Goal: Submit feedback/report problem: Submit feedback/report problem

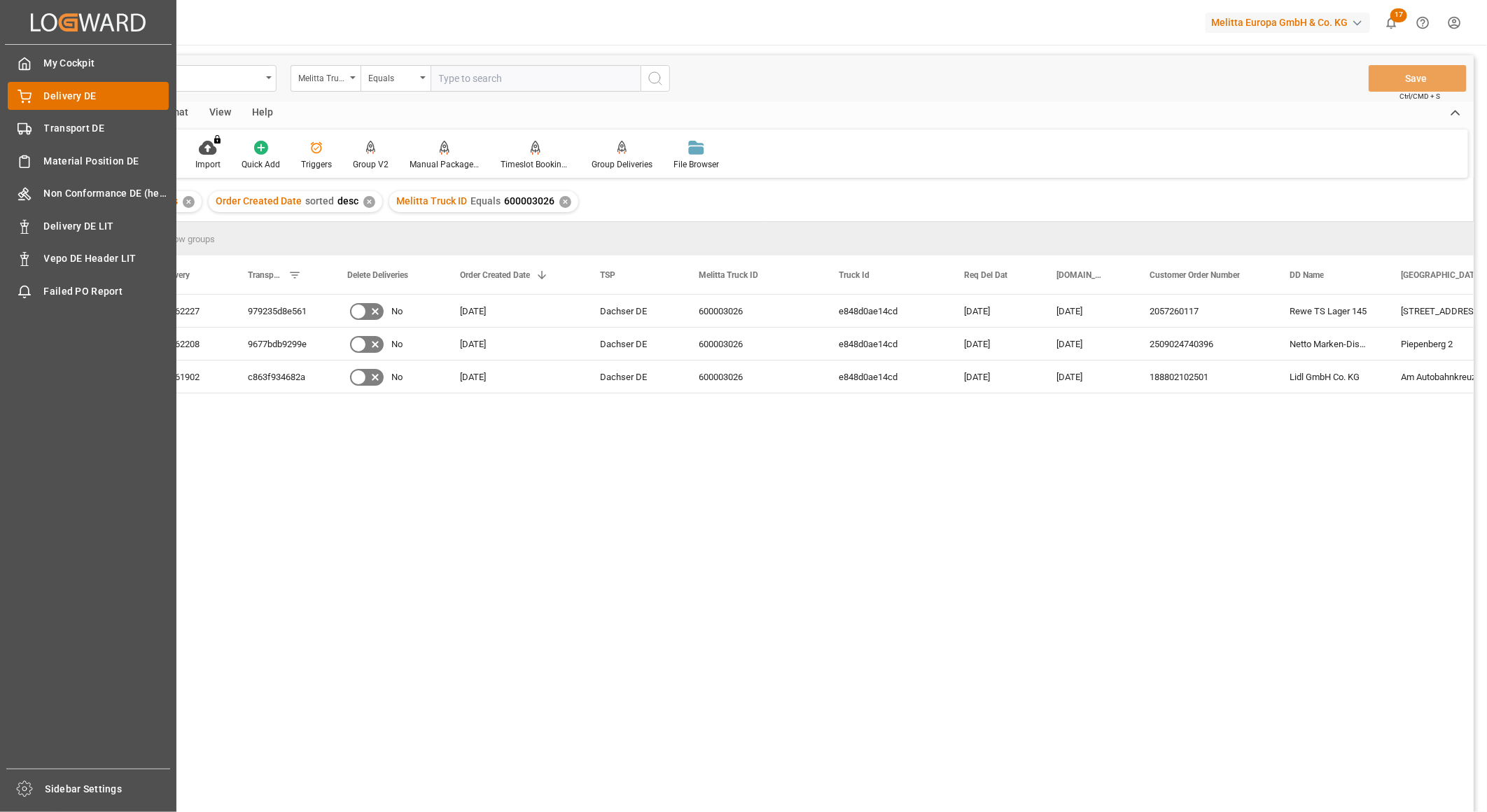
click at [57, 98] on span "Delivery DE" at bounding box center [106, 96] width 125 height 15
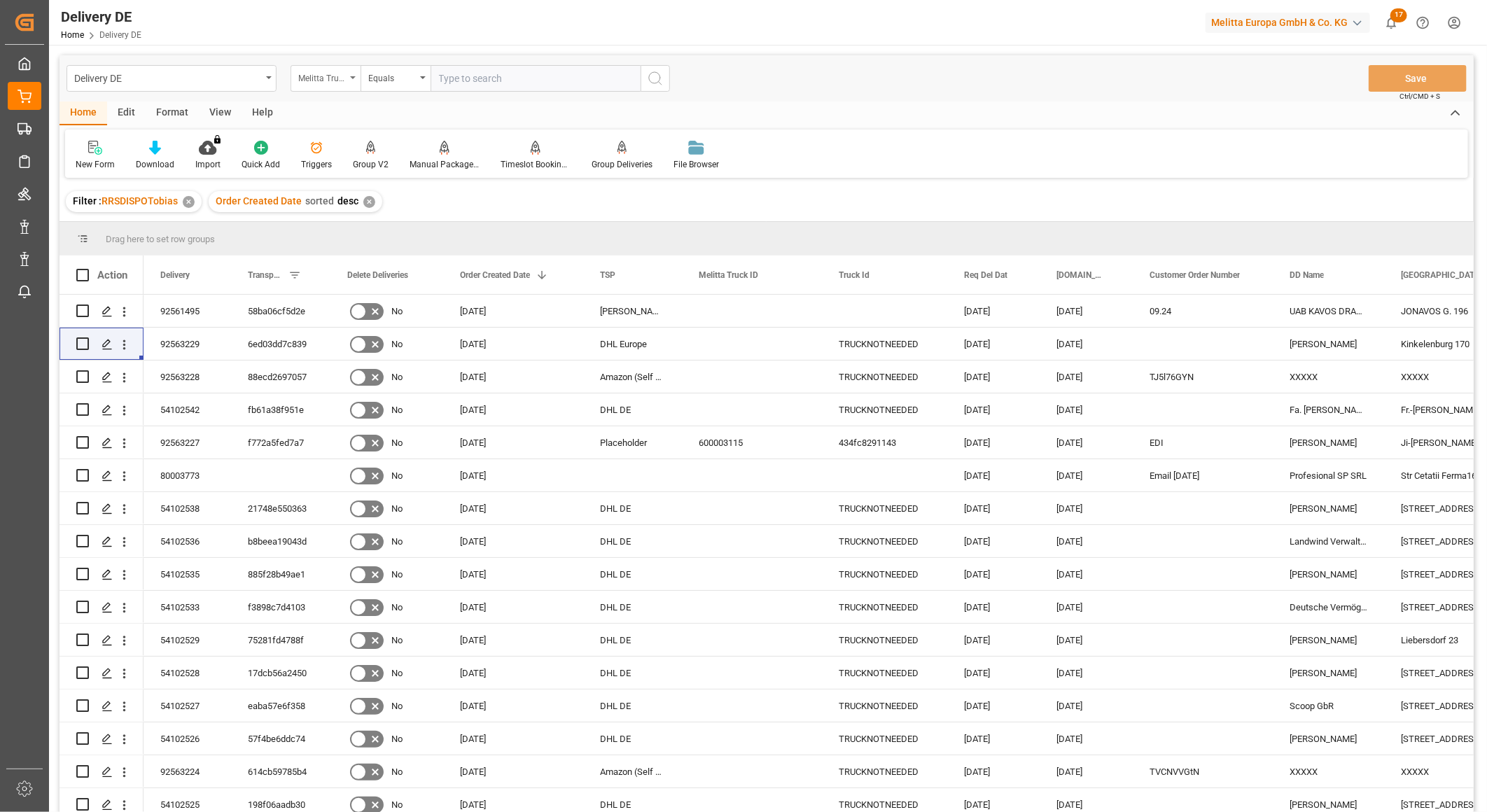
click at [322, 77] on div "Melitta Truck ID" at bounding box center [321, 76] width 48 height 16
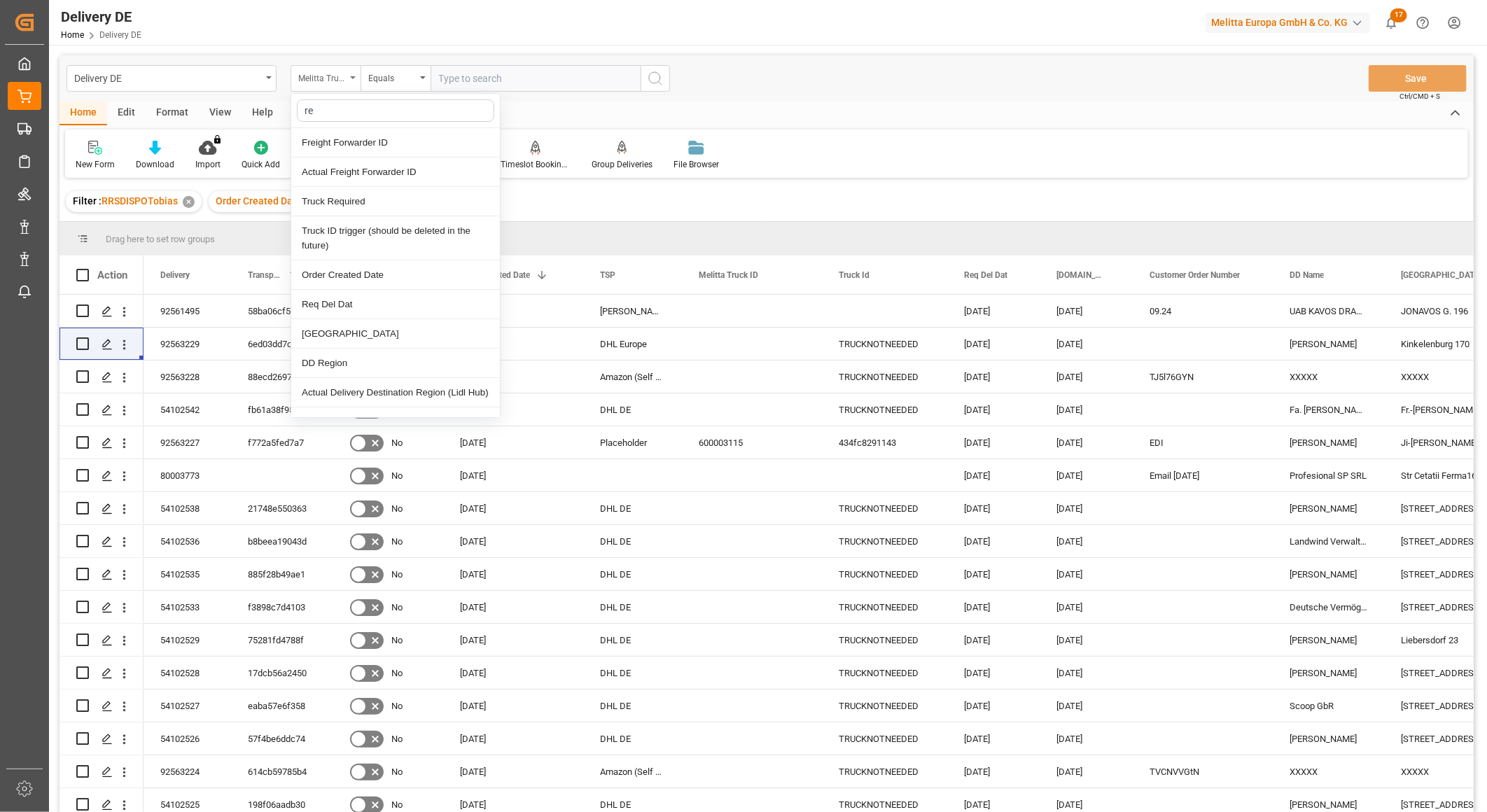
type input "req"
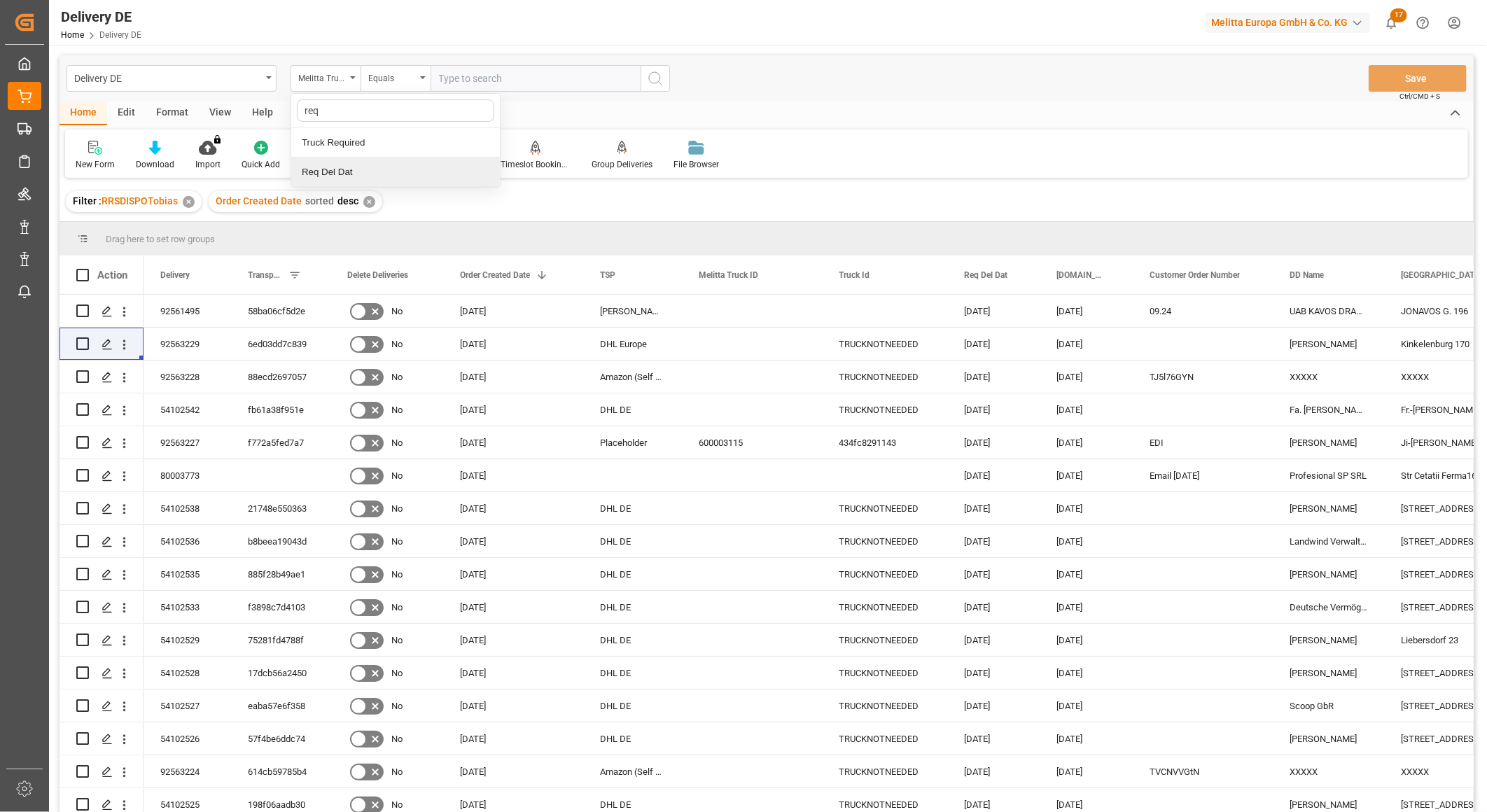
click at [331, 166] on div "Req Del Dat" at bounding box center [395, 171] width 208 height 29
click at [466, 84] on input "text" at bounding box center [535, 78] width 210 height 26
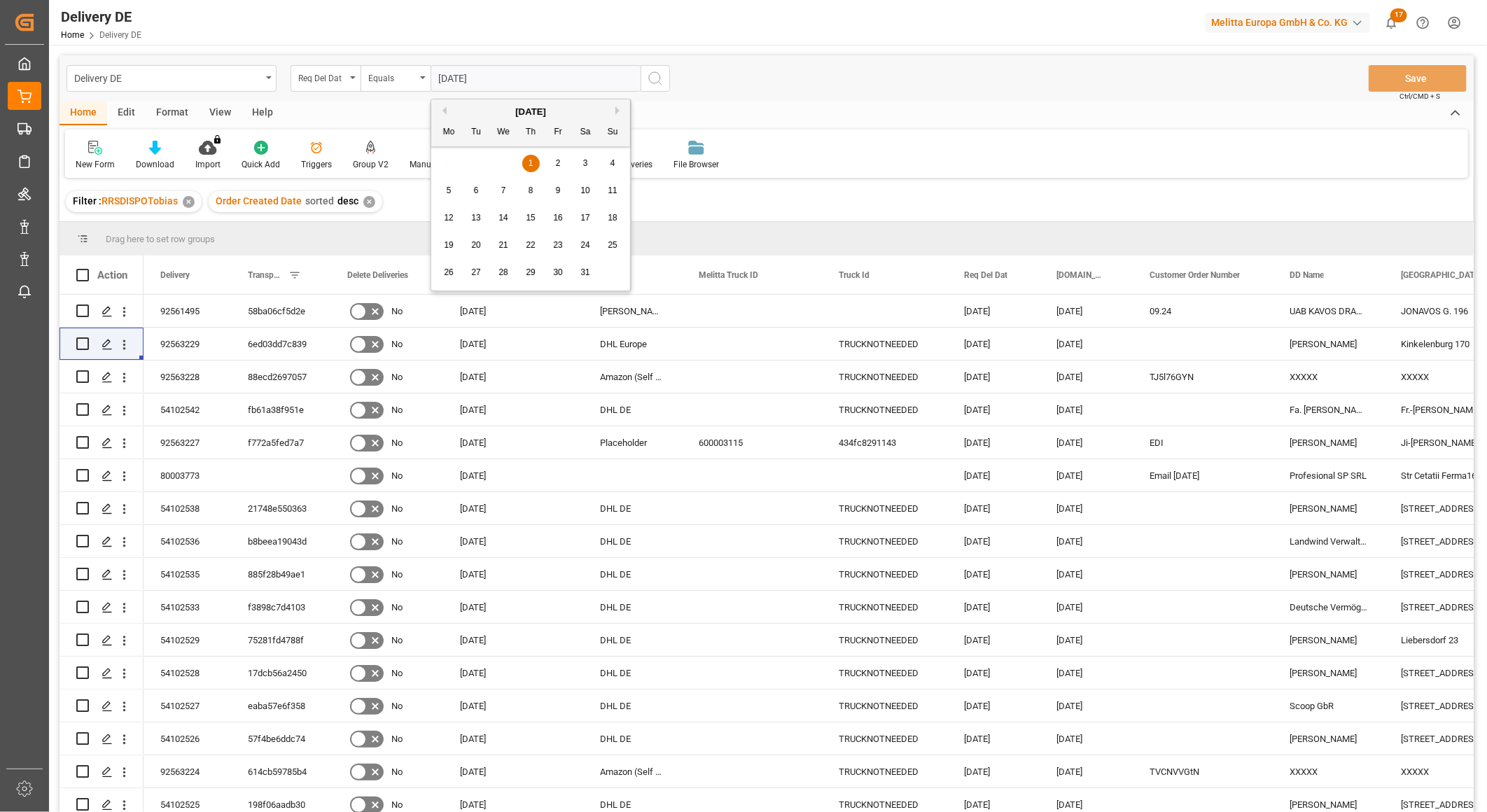
type input "01.10.2025"
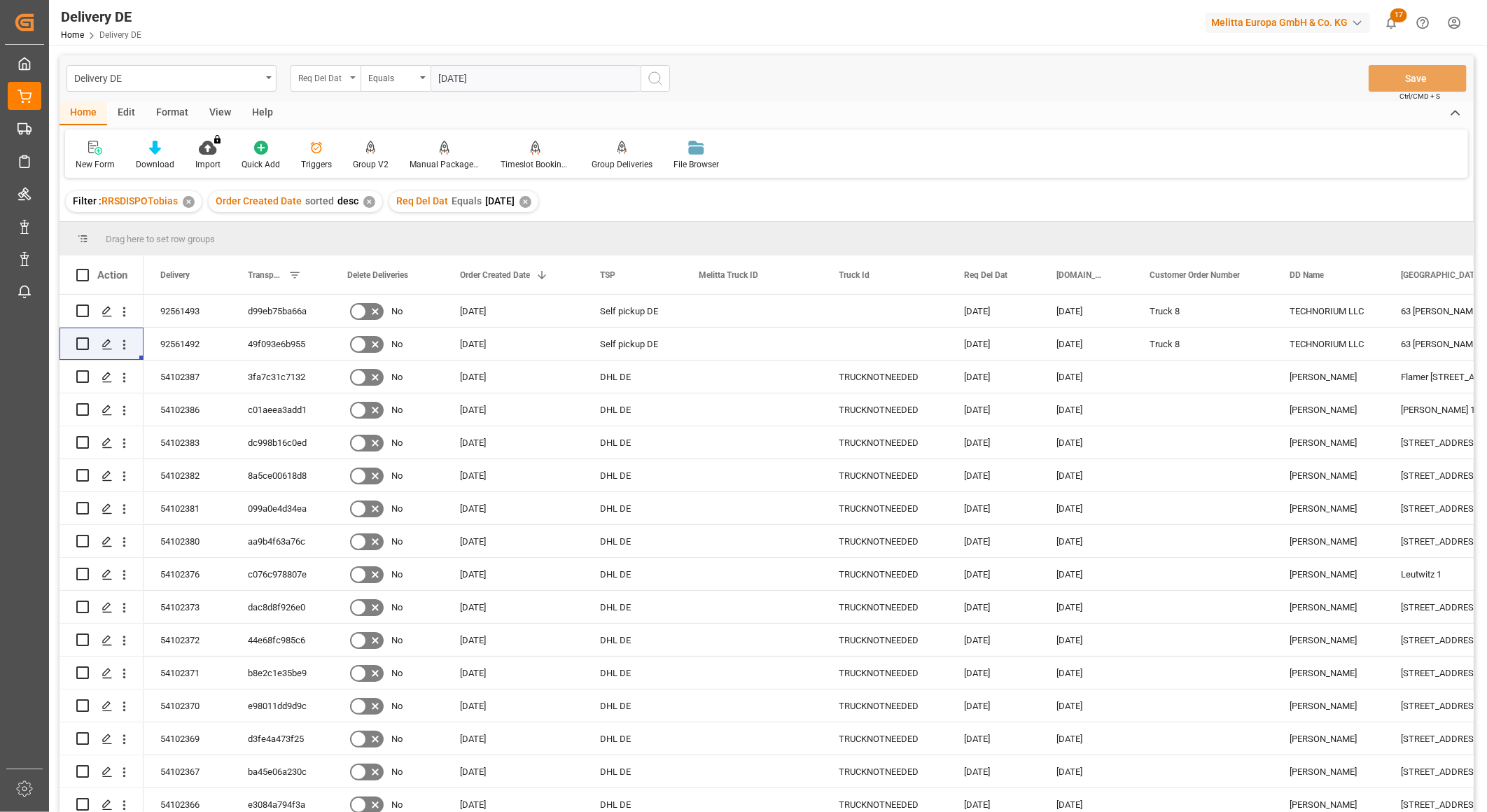
click at [320, 83] on div "Req Del Dat" at bounding box center [321, 76] width 48 height 16
type input "tsp"
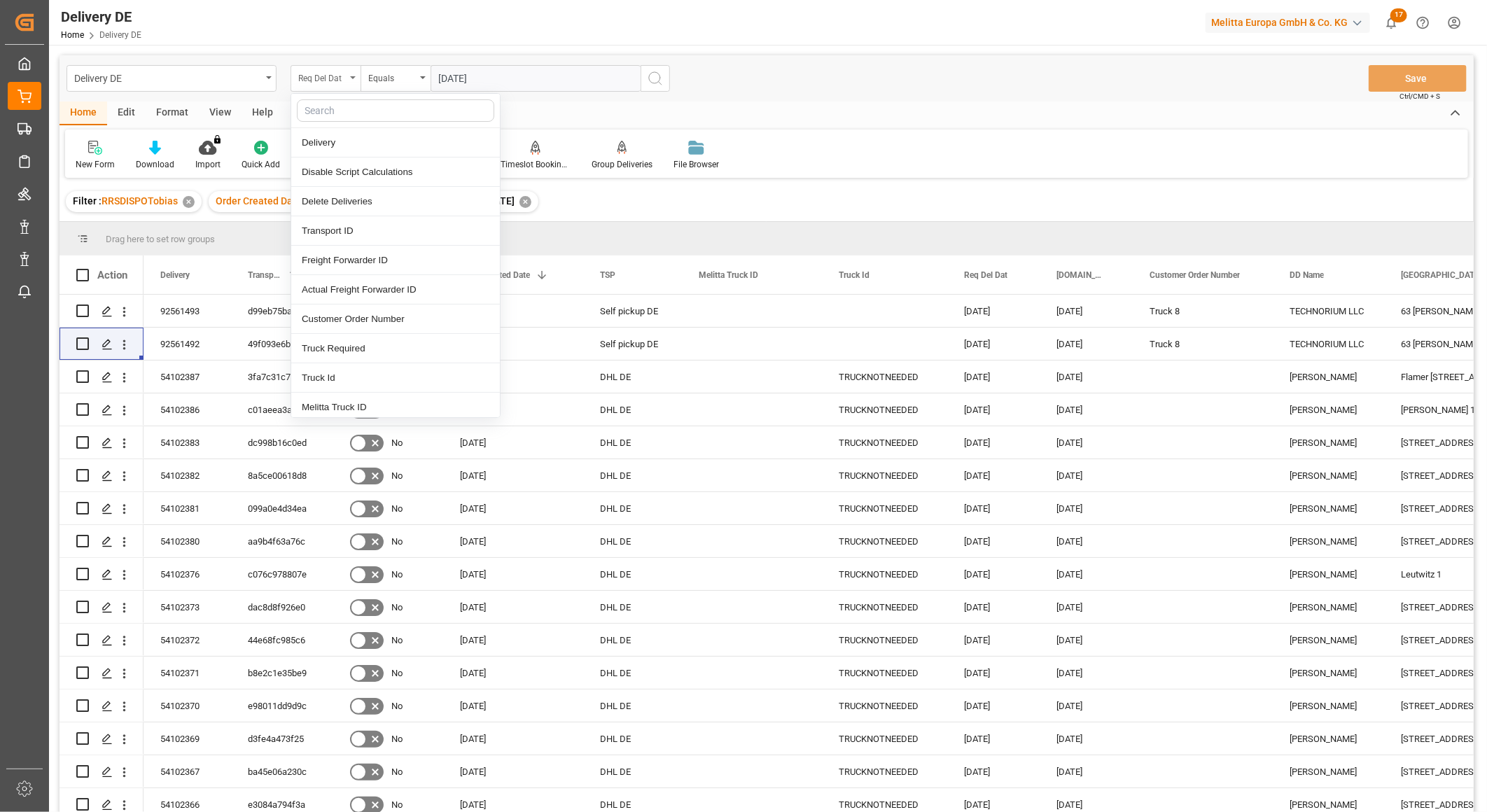
click at [336, 73] on div "Req Del Dat" at bounding box center [321, 76] width 48 height 16
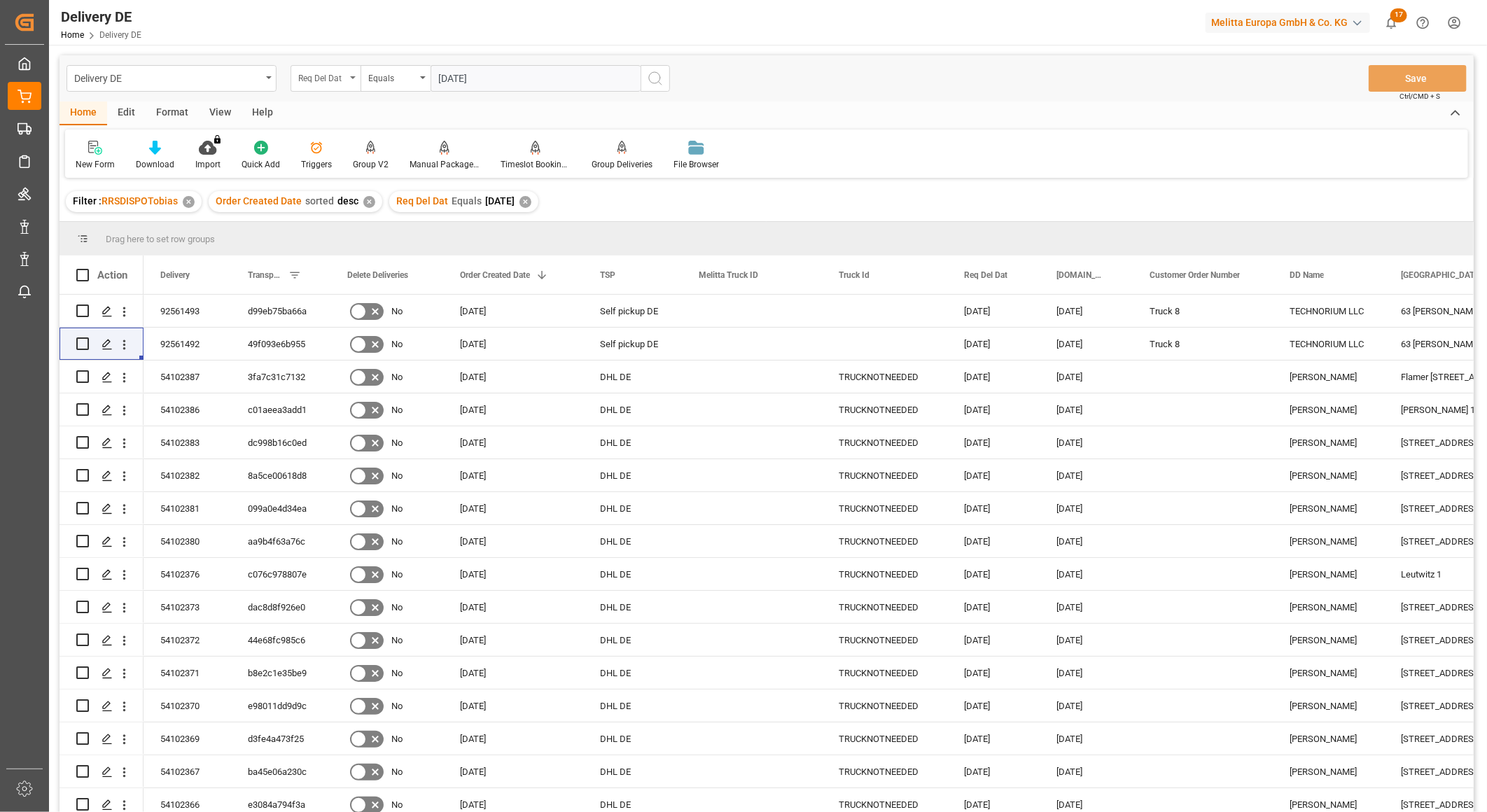
click at [334, 74] on div "Req Del Dat" at bounding box center [321, 76] width 48 height 16
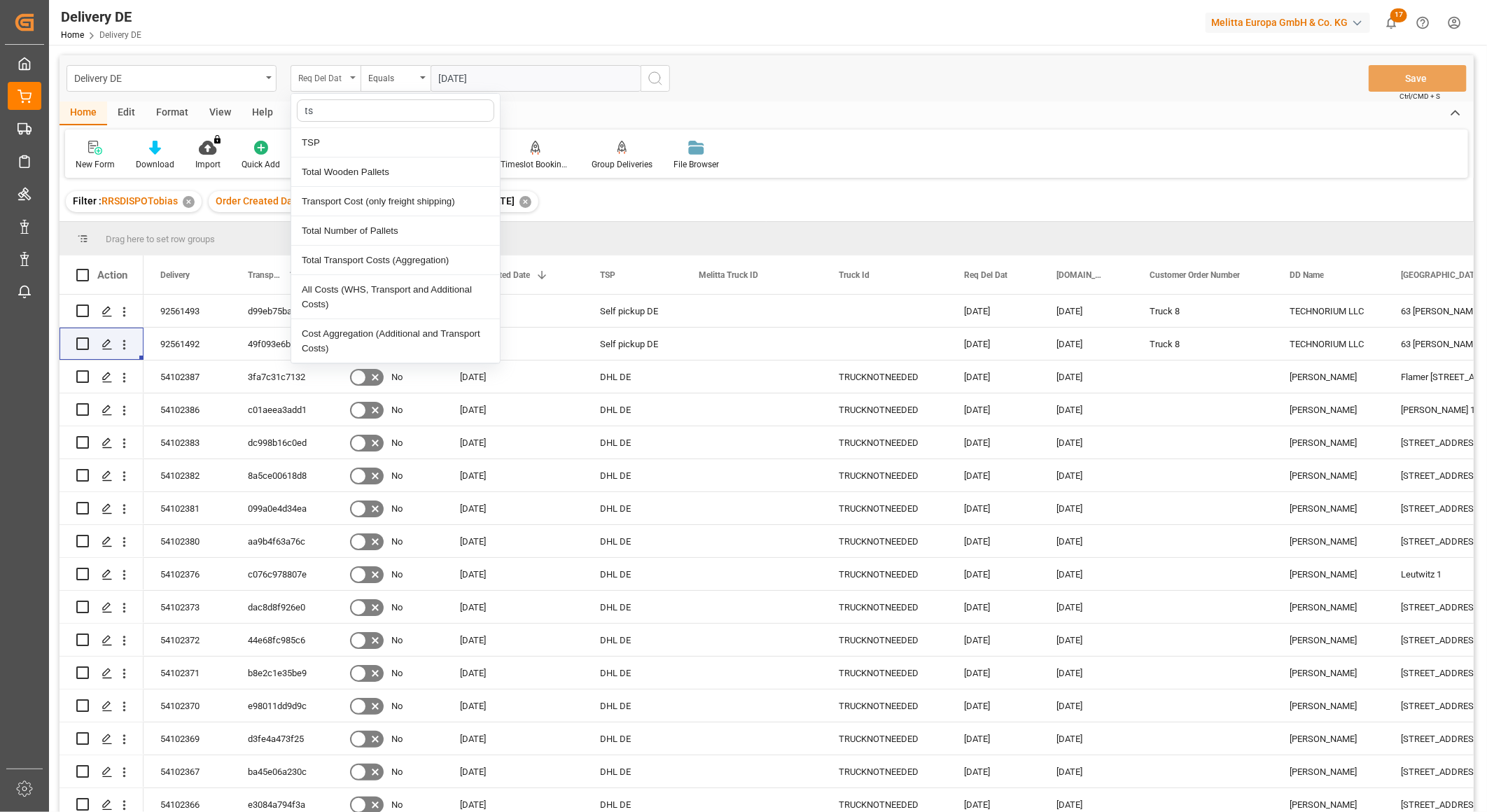
type input "tsp"
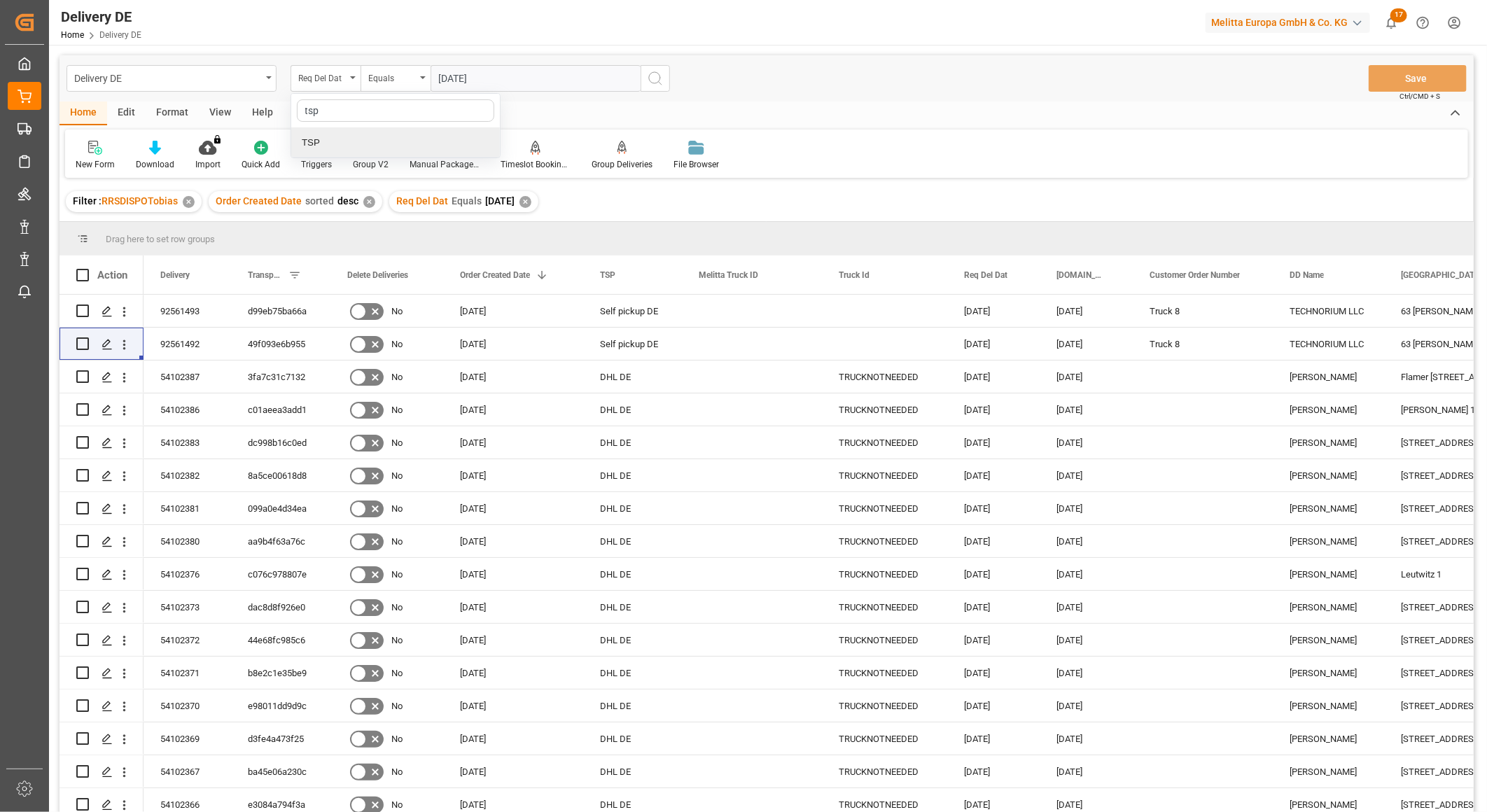
click at [334, 146] on div "TSP" at bounding box center [395, 142] width 208 height 29
click at [477, 72] on input "text" at bounding box center [535, 78] width 210 height 26
type input "Dachser DE"
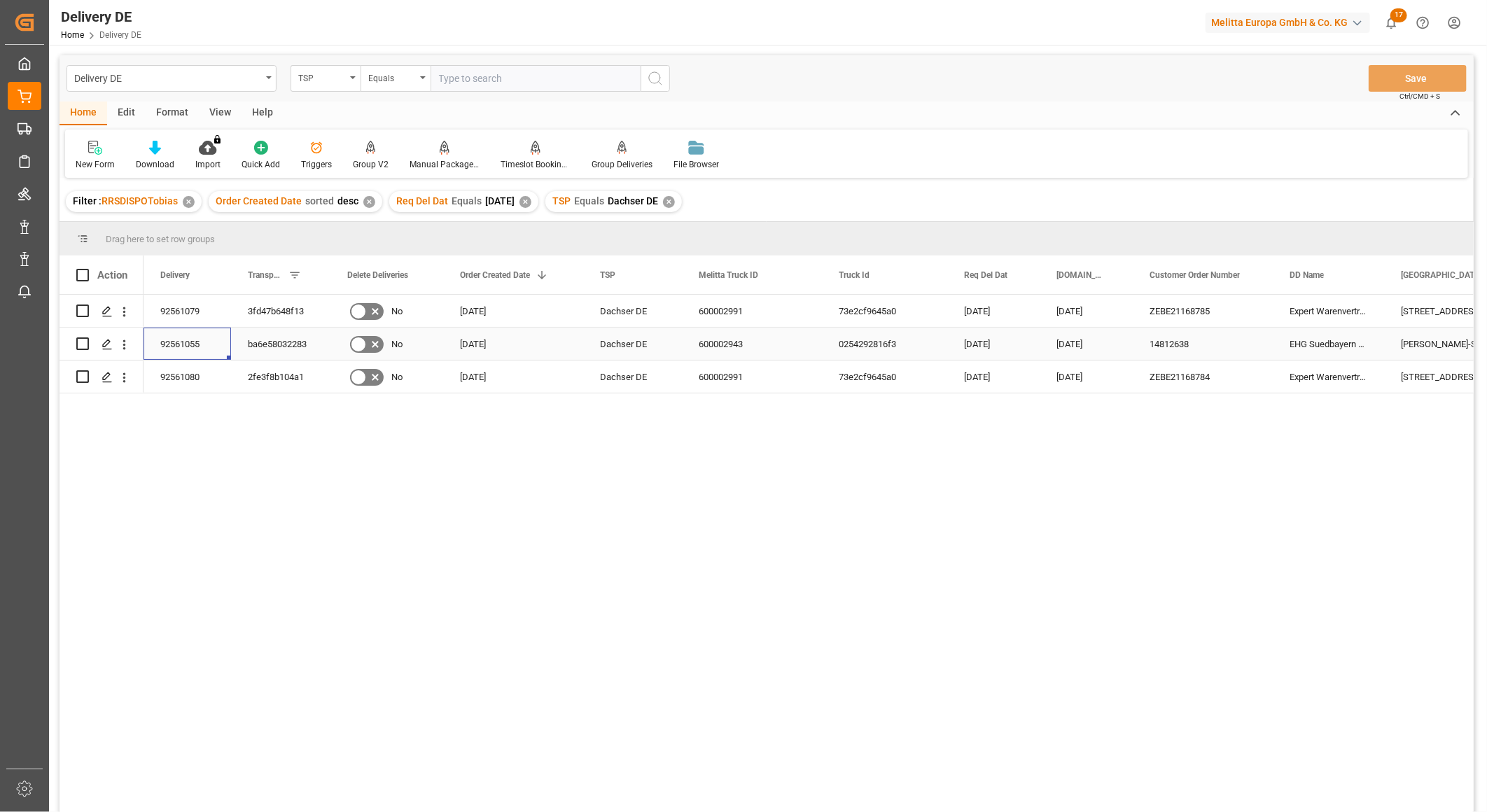
click at [169, 348] on div "92561055" at bounding box center [187, 344] width 88 height 32
click at [154, 483] on div "92561079 3fd47b648f13 No 23.09.2025 Dachser DE 600002991 73e2cf9645a0 01.10.202…" at bounding box center [808, 558] width 1330 height 527
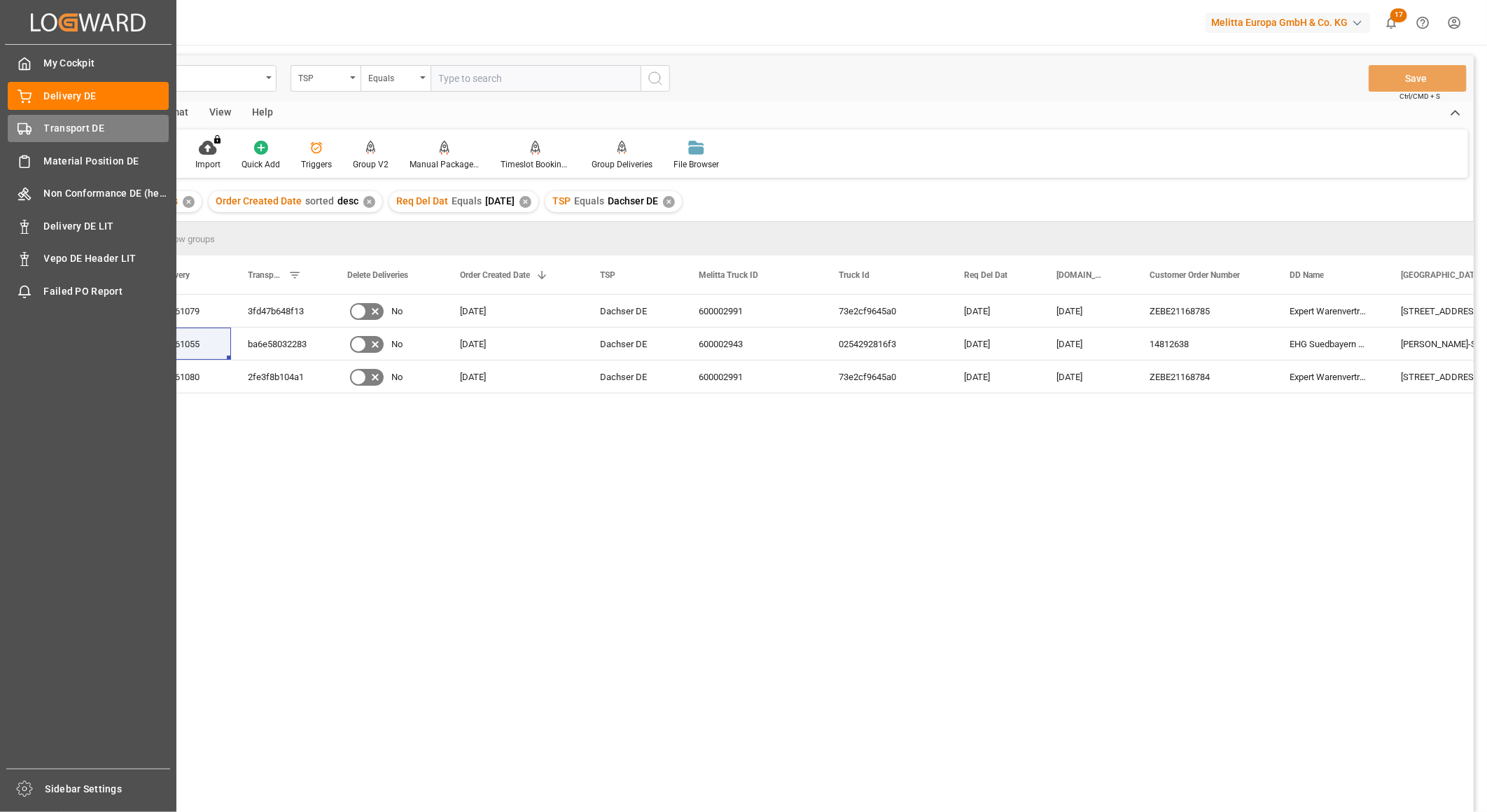
click at [60, 122] on span "Transport DE" at bounding box center [106, 129] width 125 height 15
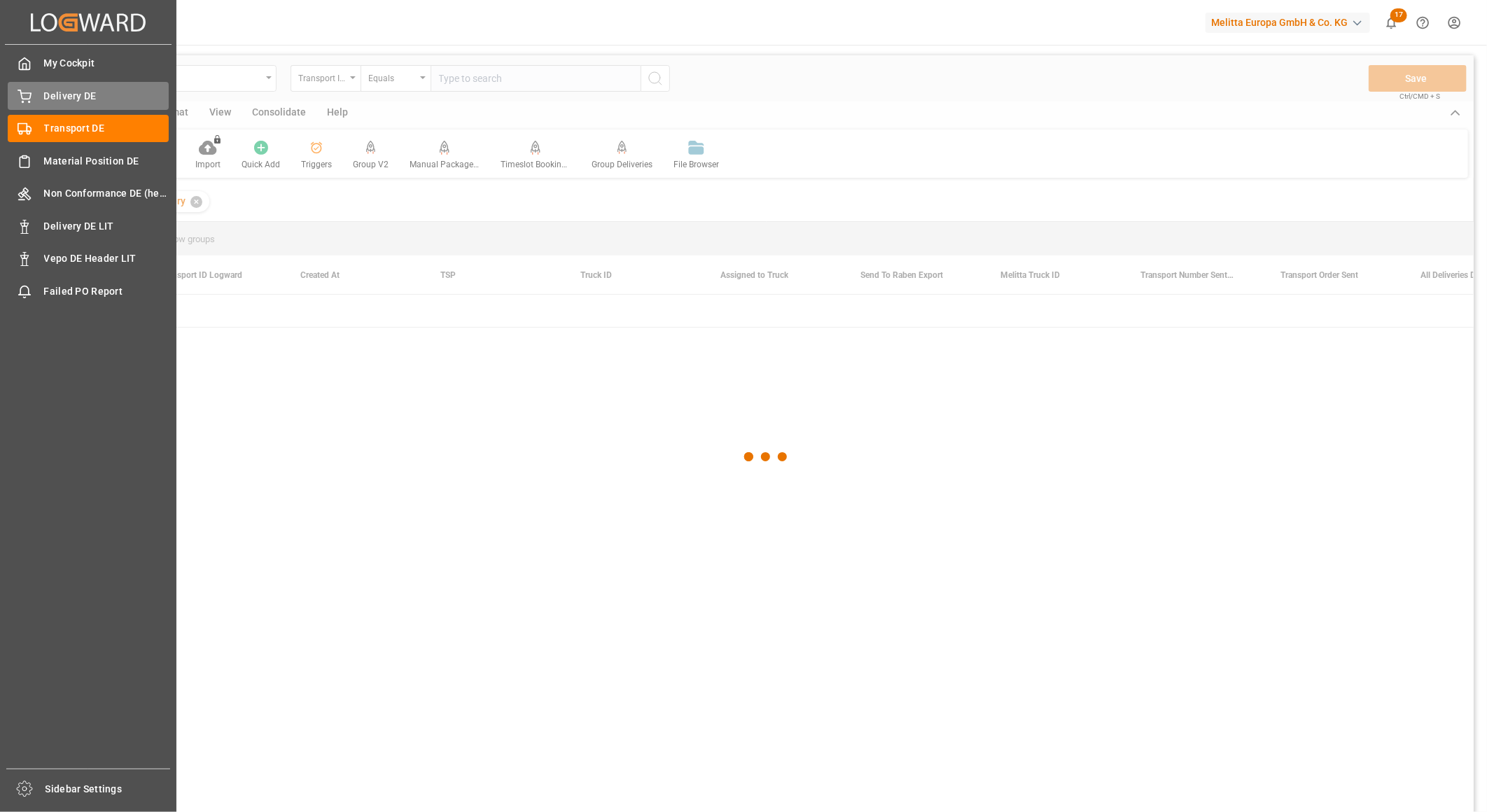
click at [69, 95] on span "Delivery DE" at bounding box center [106, 96] width 125 height 15
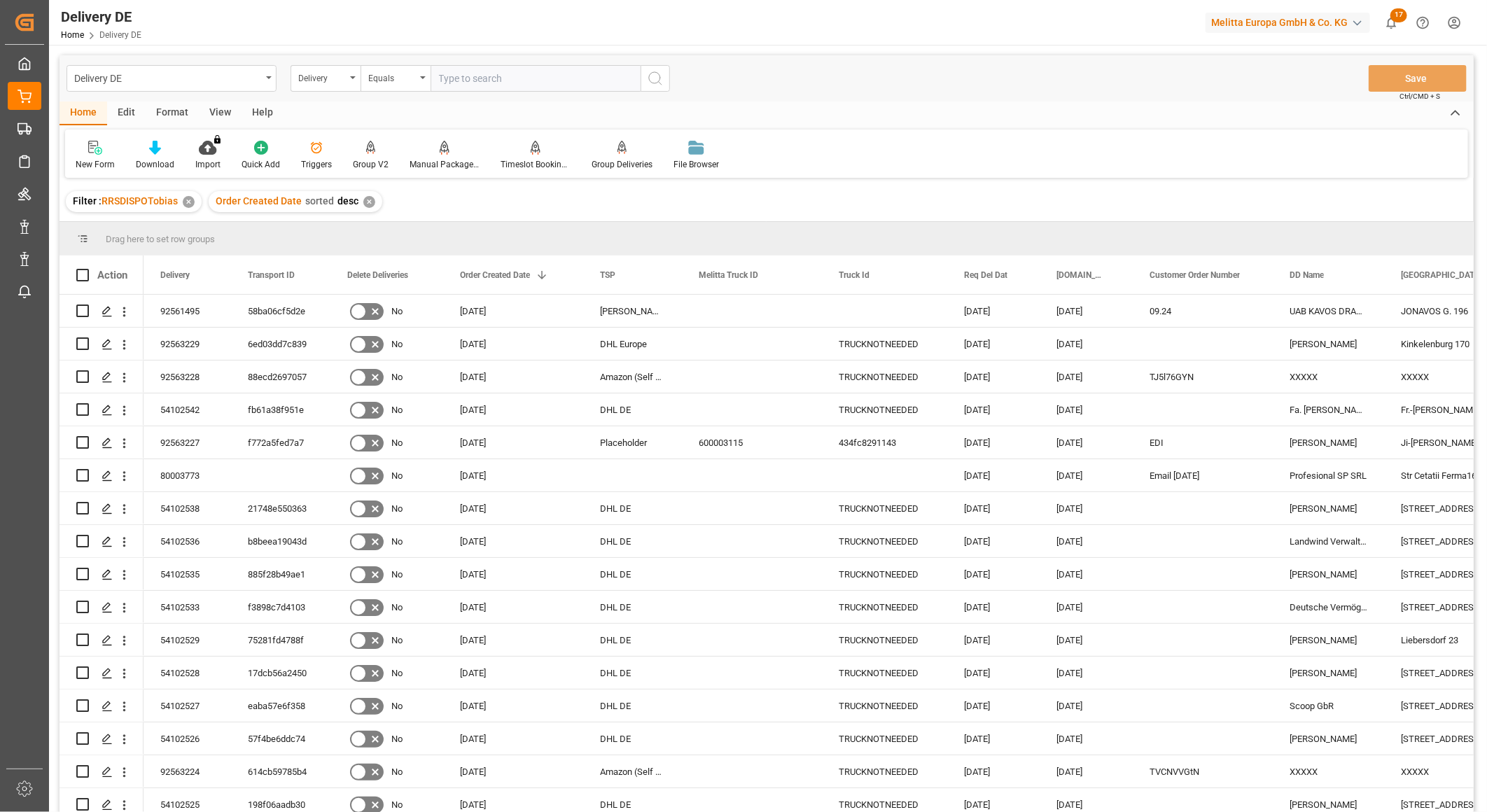
click at [504, 73] on input "text" at bounding box center [535, 78] width 210 height 26
paste input "92561902"
type input "92561902"
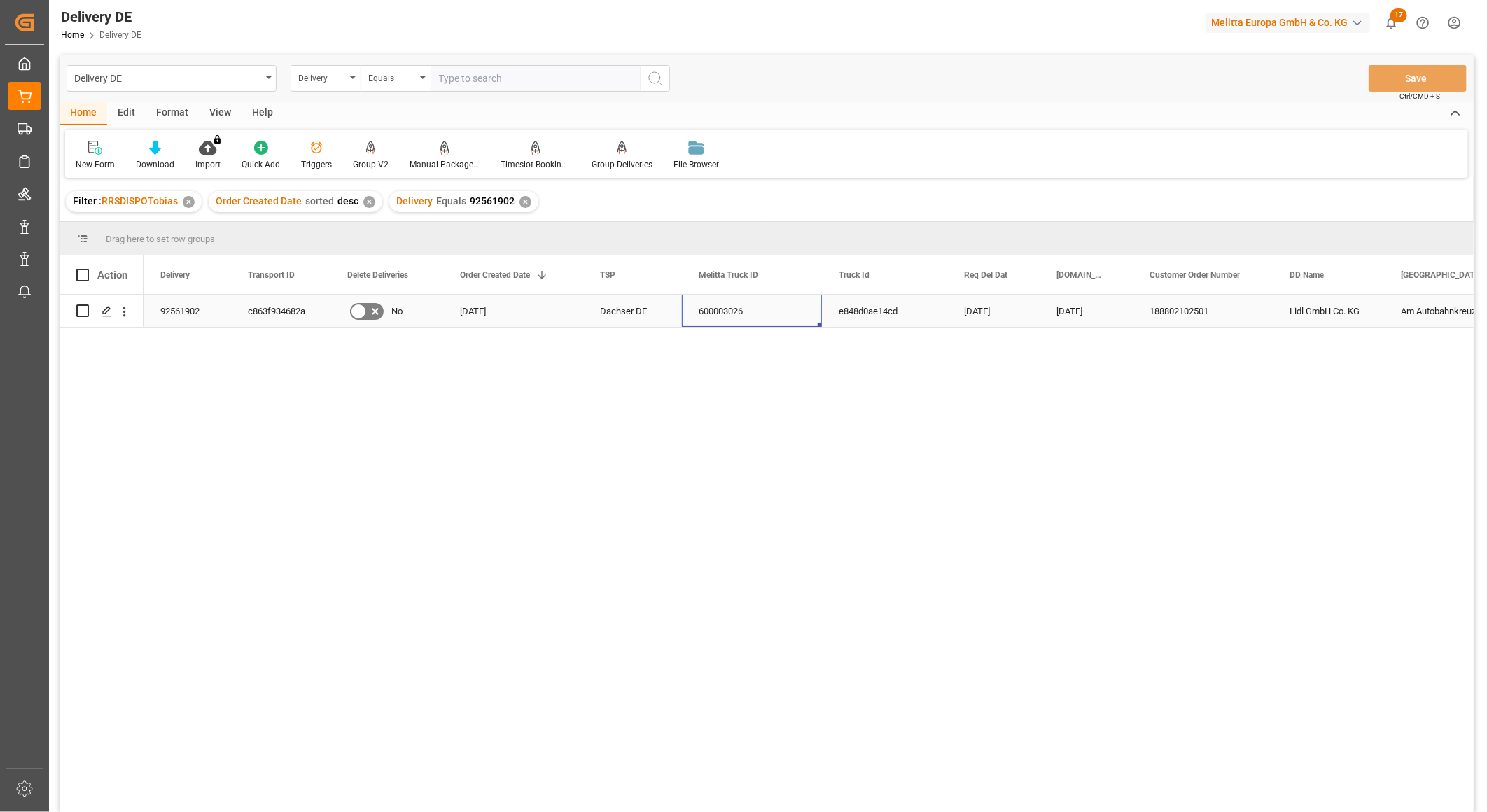
click at [706, 309] on div "600003026" at bounding box center [752, 311] width 140 height 32
click at [477, 84] on input "text" at bounding box center [535, 78] width 210 height 26
click at [316, 82] on div "Delivery" at bounding box center [321, 76] width 48 height 16
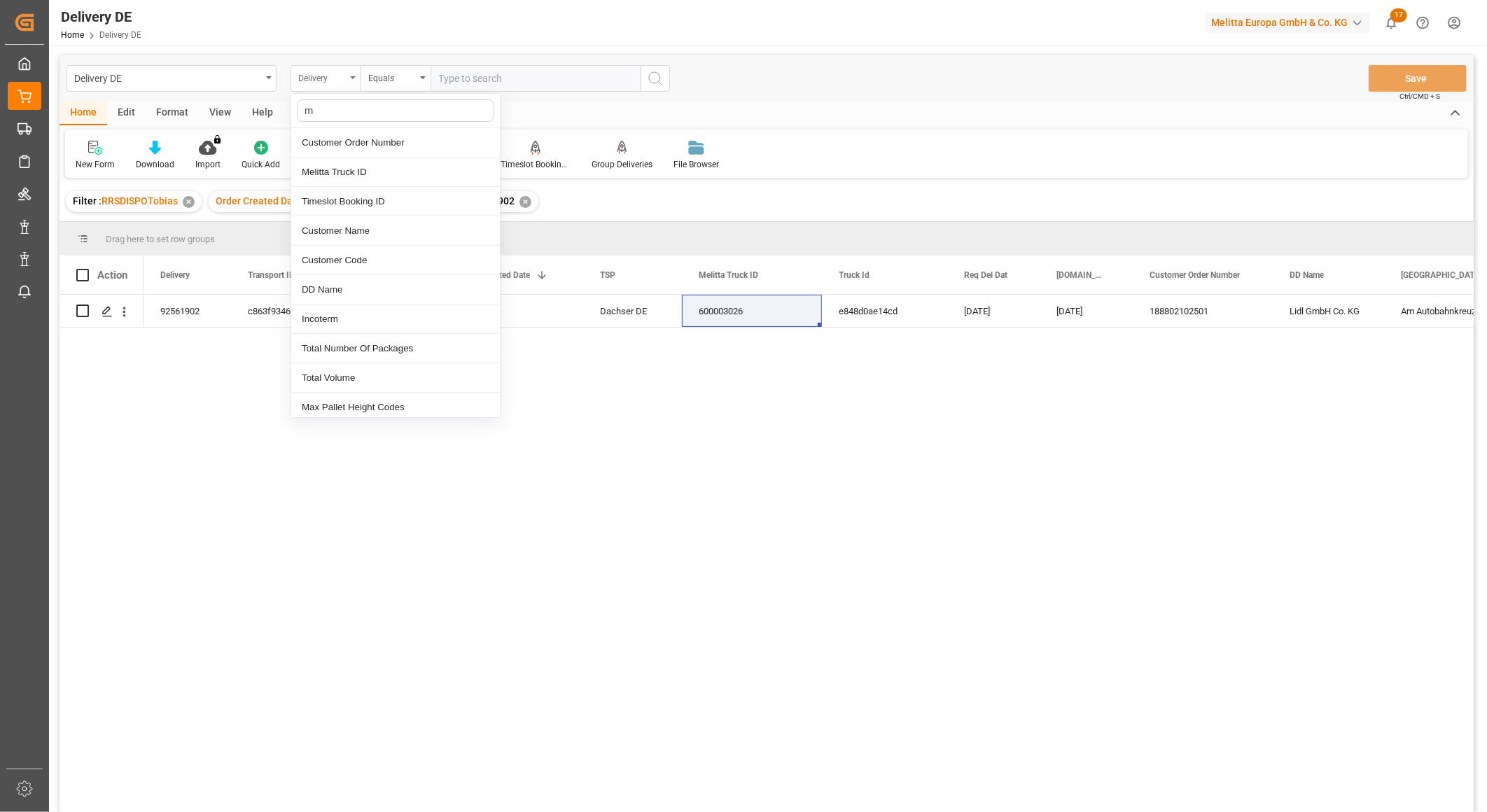
type input "me"
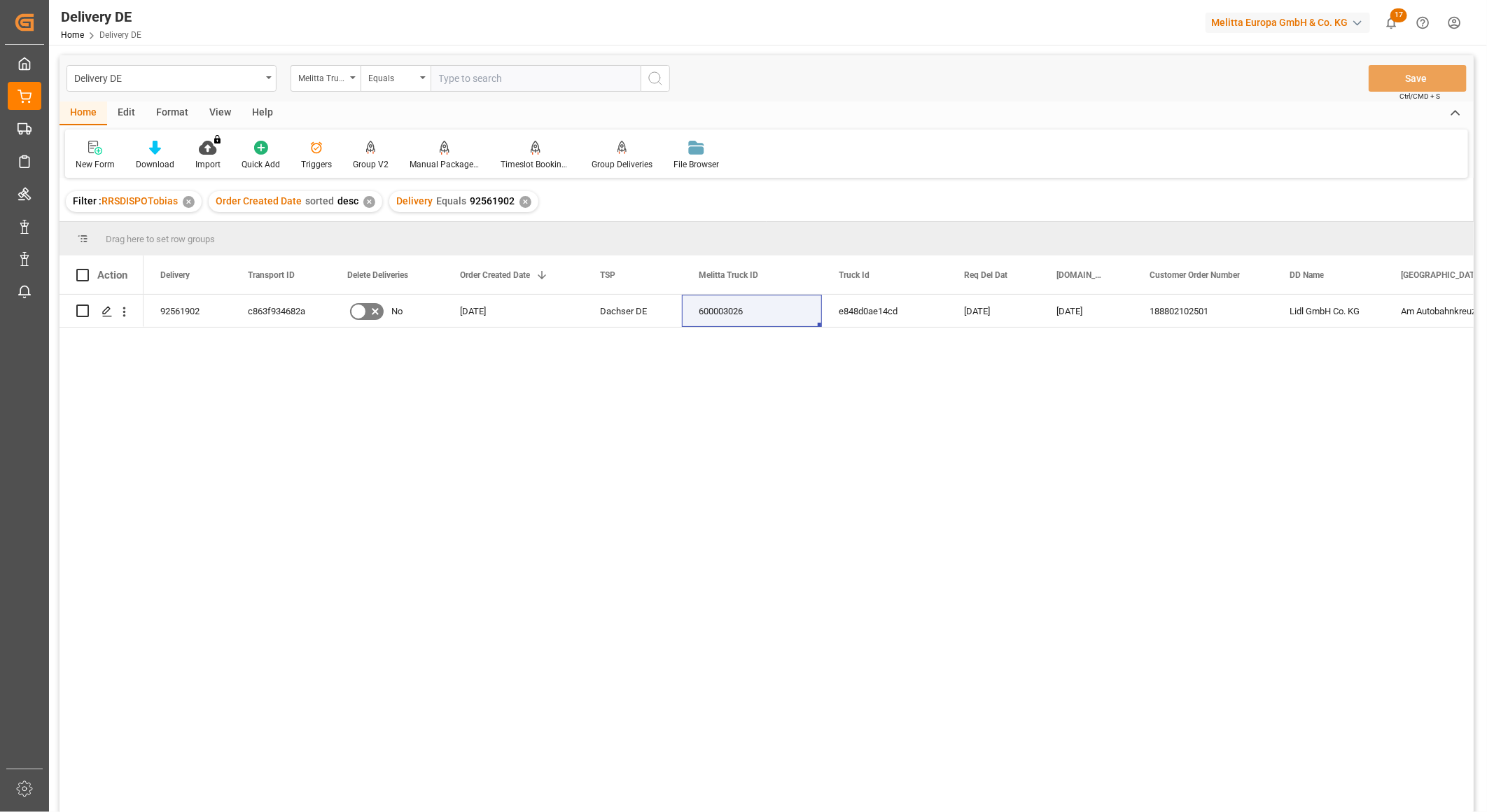
click at [508, 89] on input "text" at bounding box center [535, 78] width 210 height 26
paste input "600003026"
type input "600003026"
click at [652, 75] on icon "search button" at bounding box center [655, 78] width 17 height 17
click at [519, 201] on div "✕" at bounding box center [525, 202] width 12 height 12
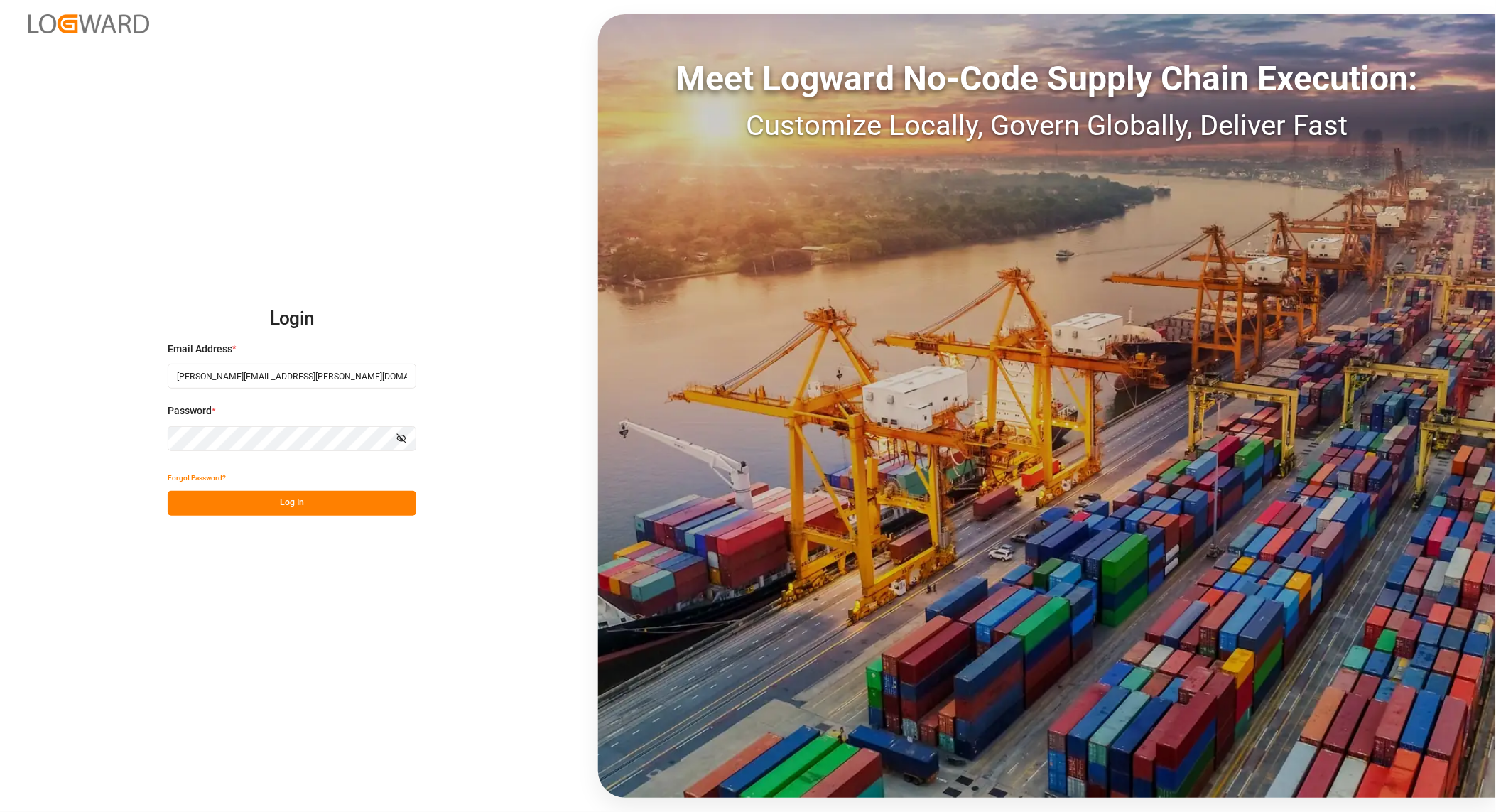
click at [295, 504] on button "Log In" at bounding box center [292, 503] width 249 height 25
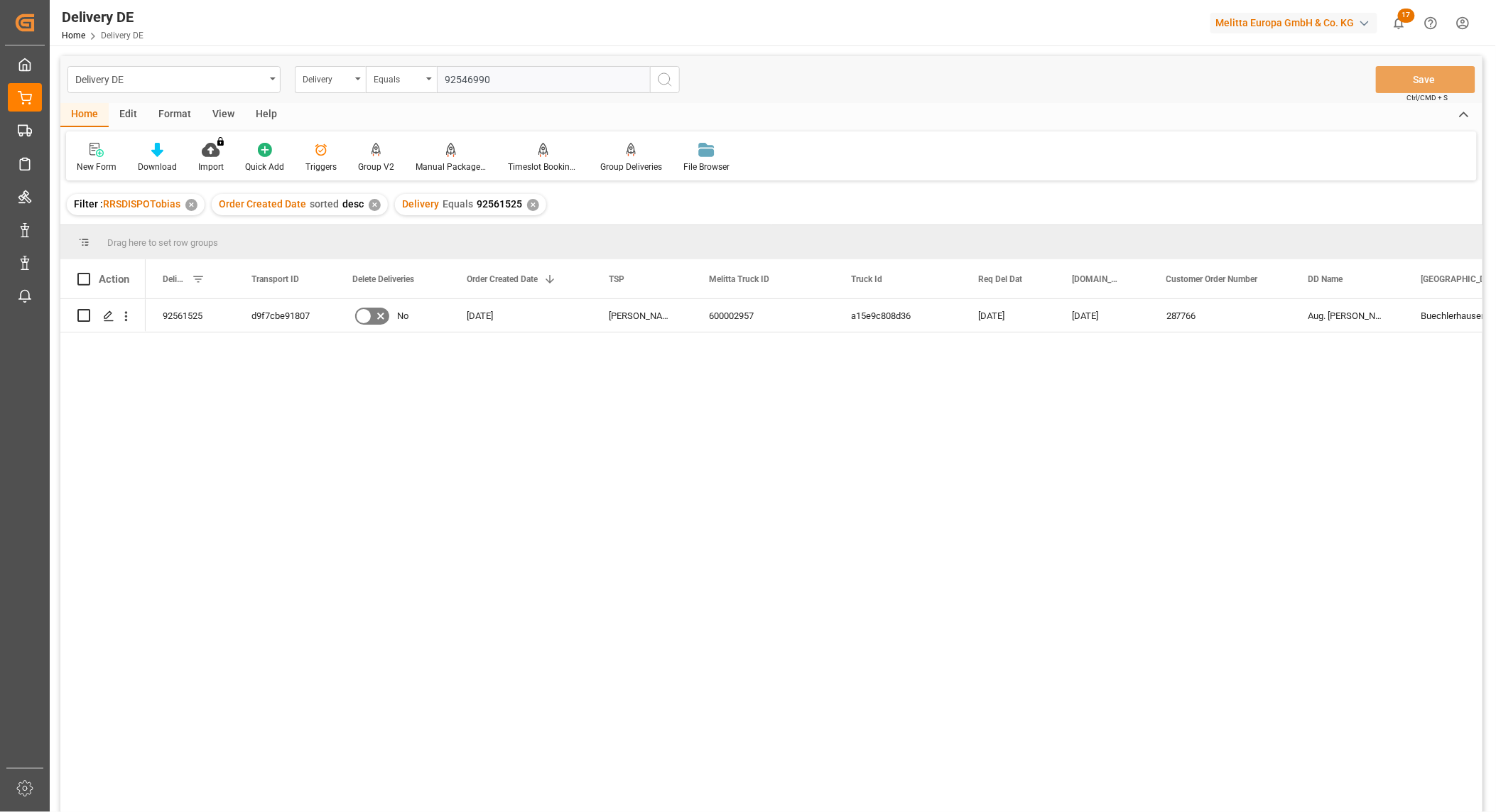
type input "92546990"
click at [668, 73] on icon "search button" at bounding box center [665, 79] width 17 height 17
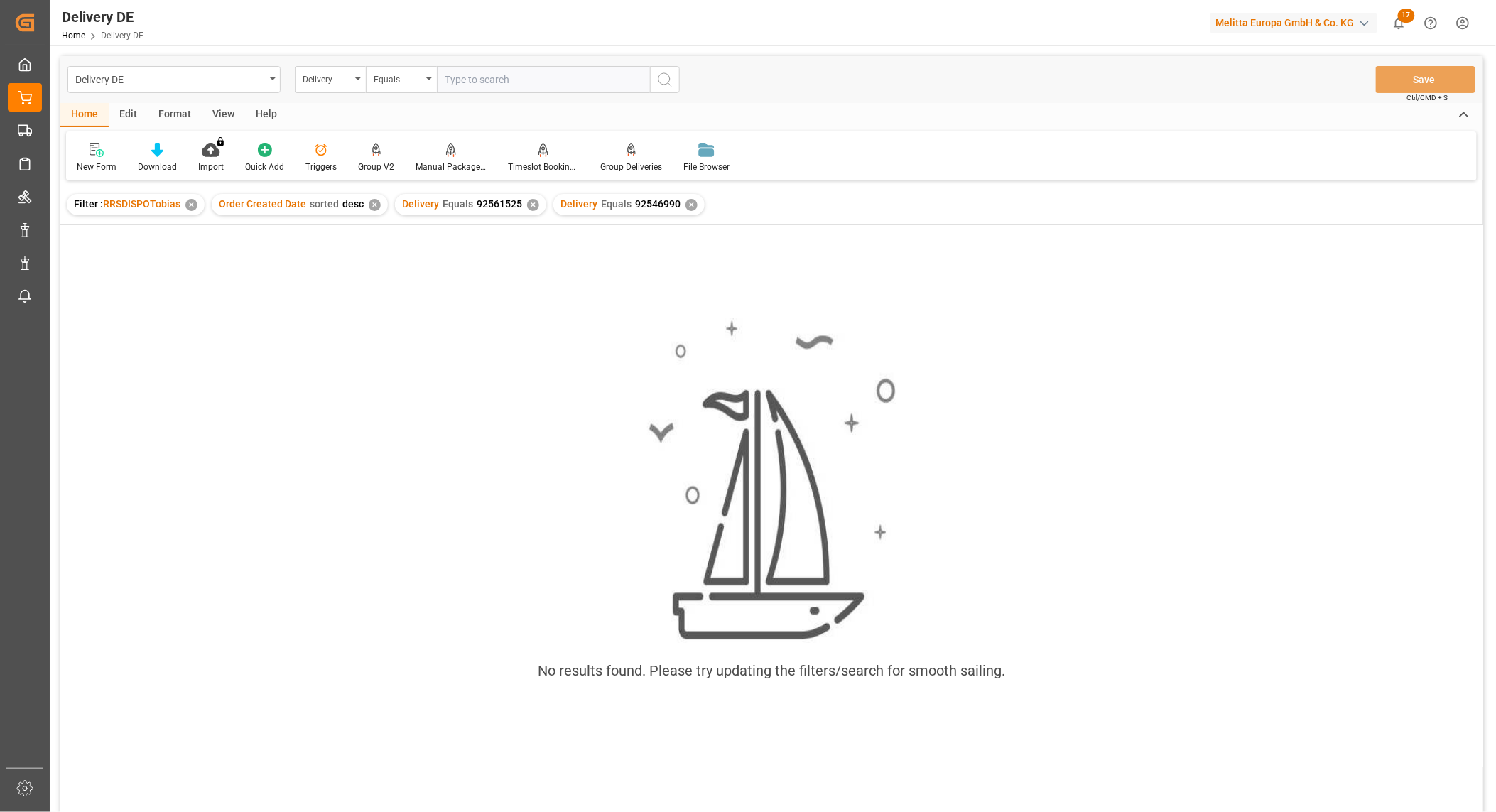
click at [531, 202] on div "✕" at bounding box center [533, 205] width 12 height 12
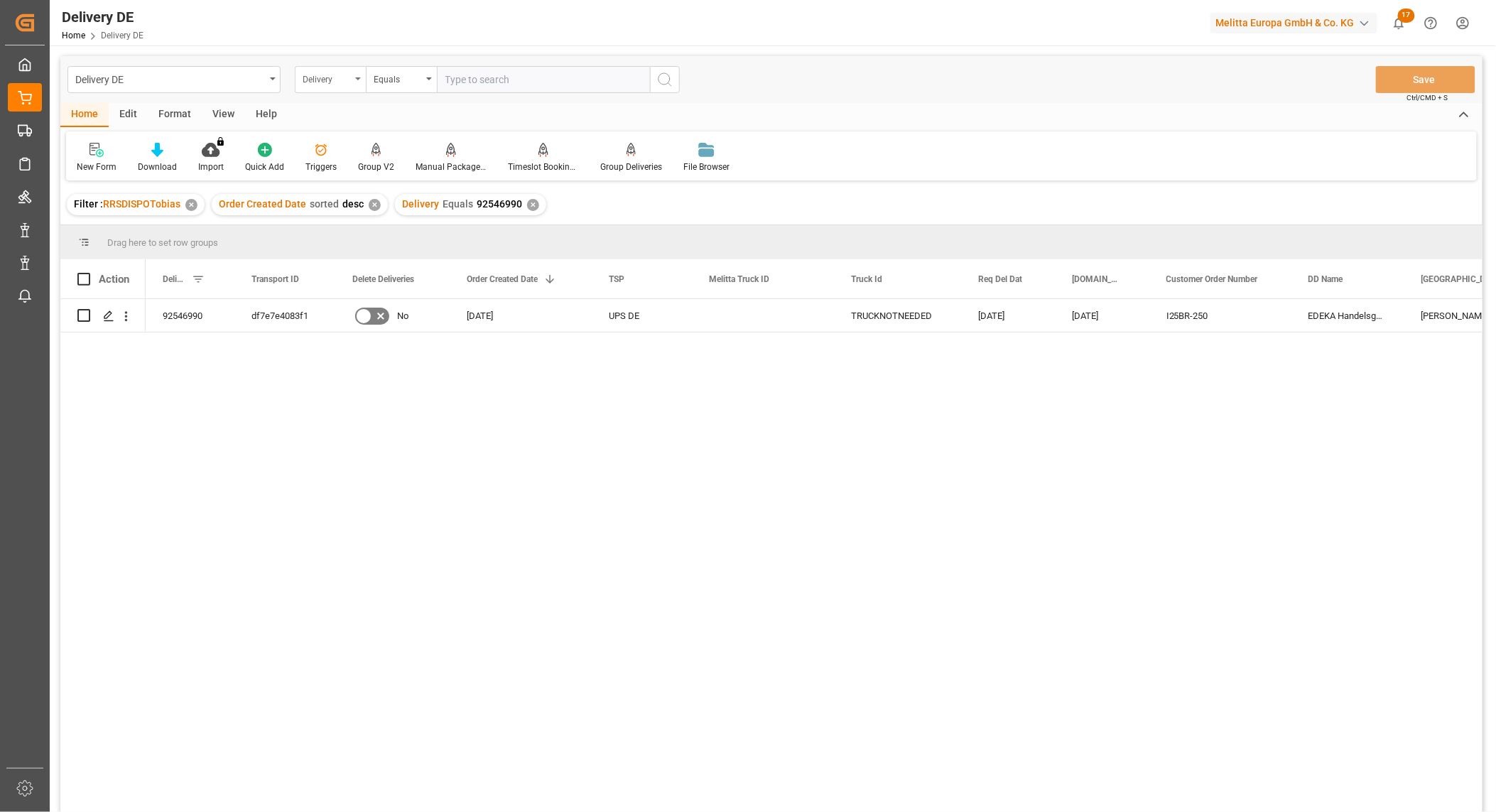
click at [324, 75] on div "Delivery" at bounding box center [326, 77] width 49 height 16
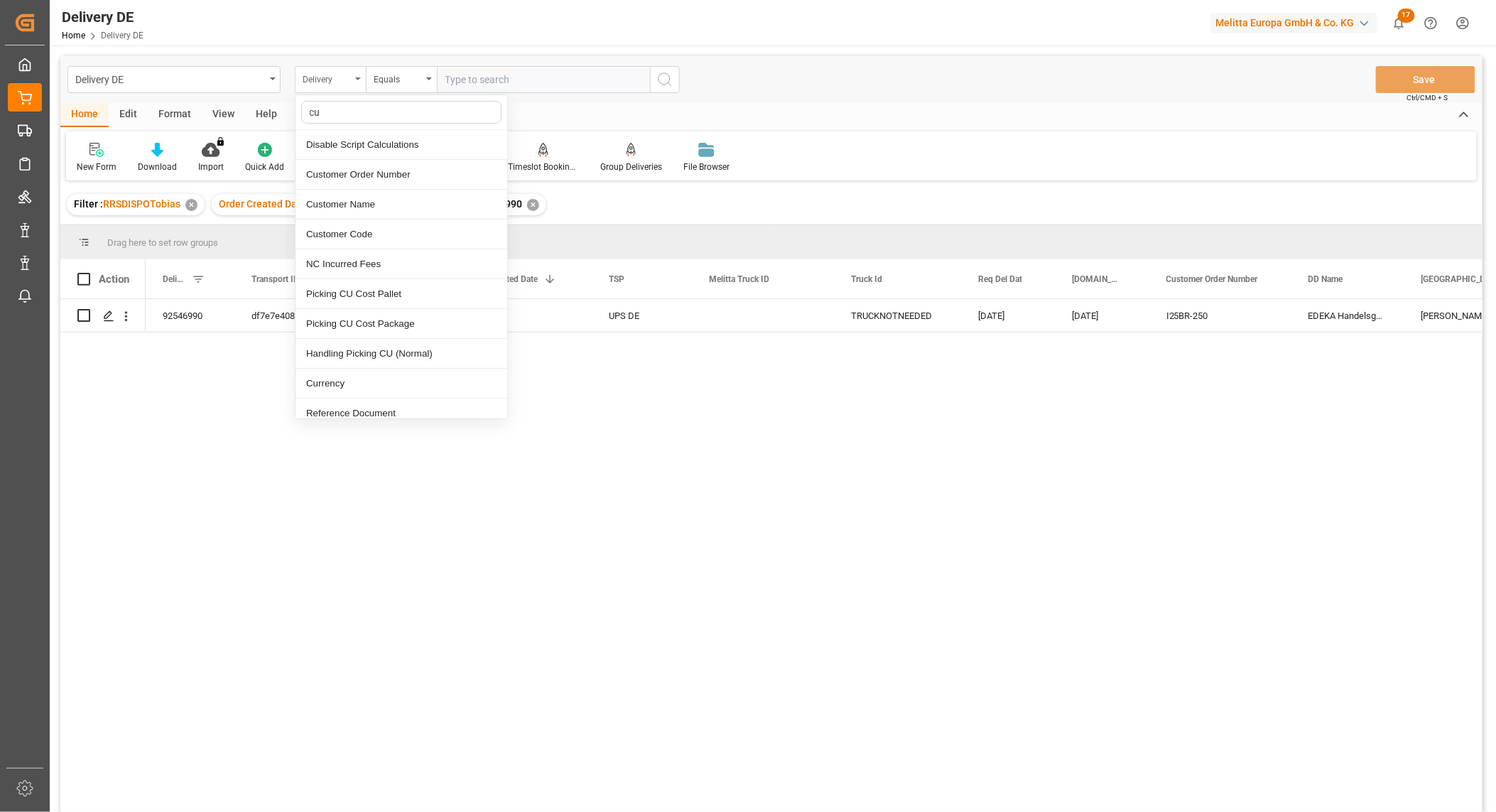
type input "cus"
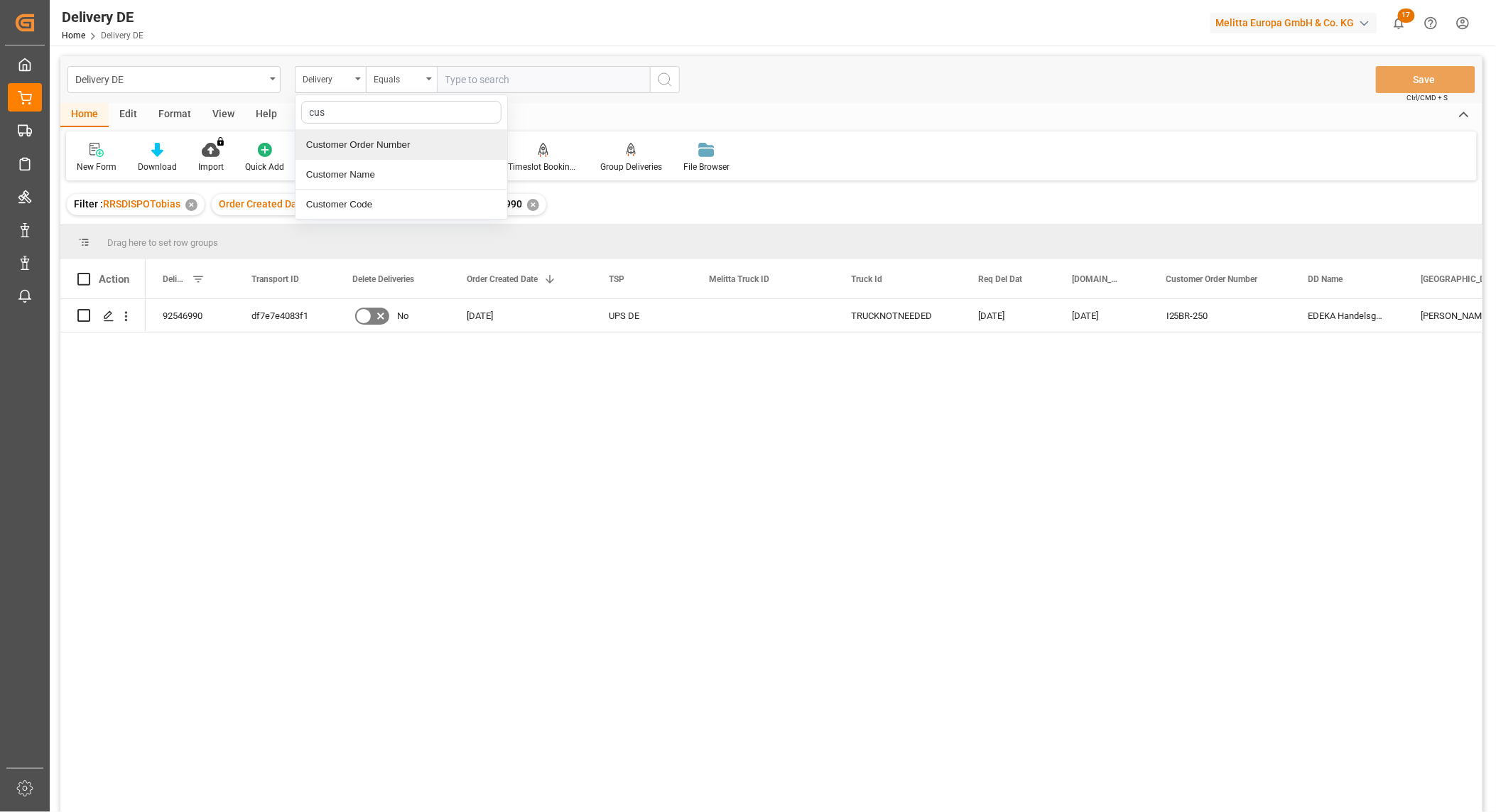
click at [377, 148] on div "Customer Order Number" at bounding box center [401, 144] width 211 height 30
click at [464, 76] on input "text" at bounding box center [543, 79] width 213 height 27
paste input "1888-240925-01"
click at [473, 80] on input "1888-240925-01" at bounding box center [543, 79] width 213 height 27
click at [504, 78] on input "1888240925-01" at bounding box center [543, 79] width 213 height 27
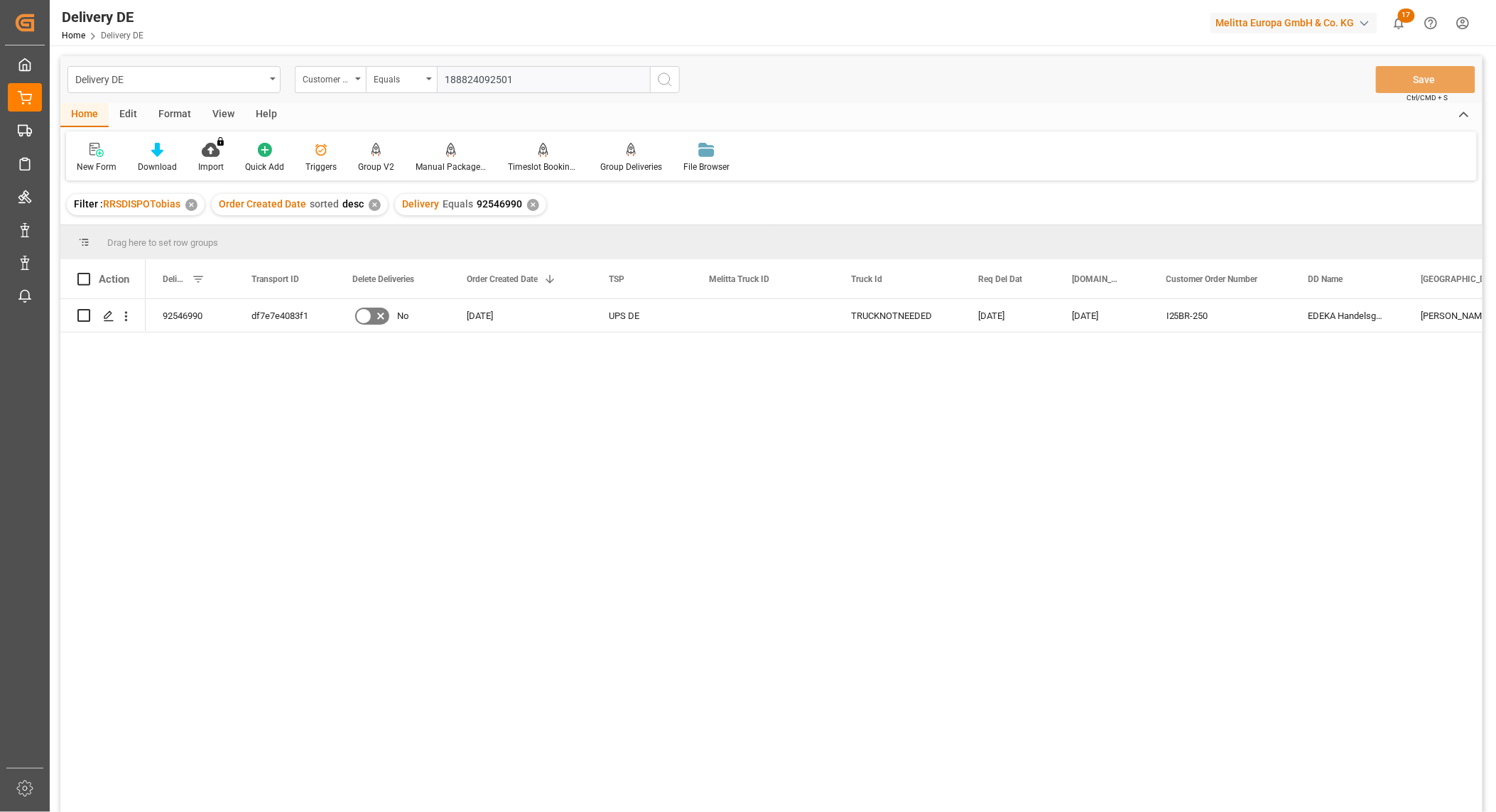
type input "188824092501"
click at [663, 78] on icon "search button" at bounding box center [665, 79] width 17 height 17
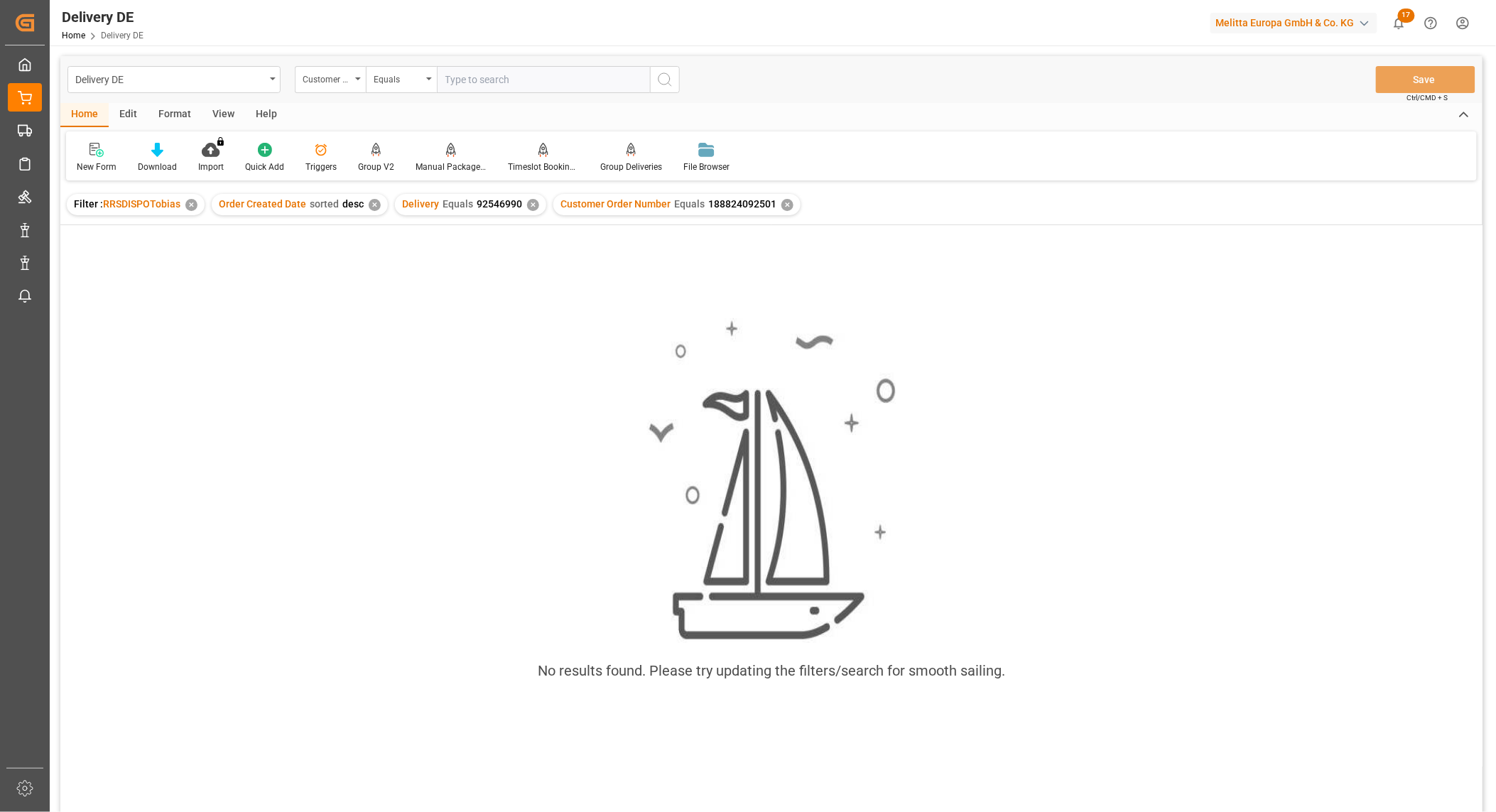
click at [532, 201] on div "✕" at bounding box center [533, 205] width 12 height 12
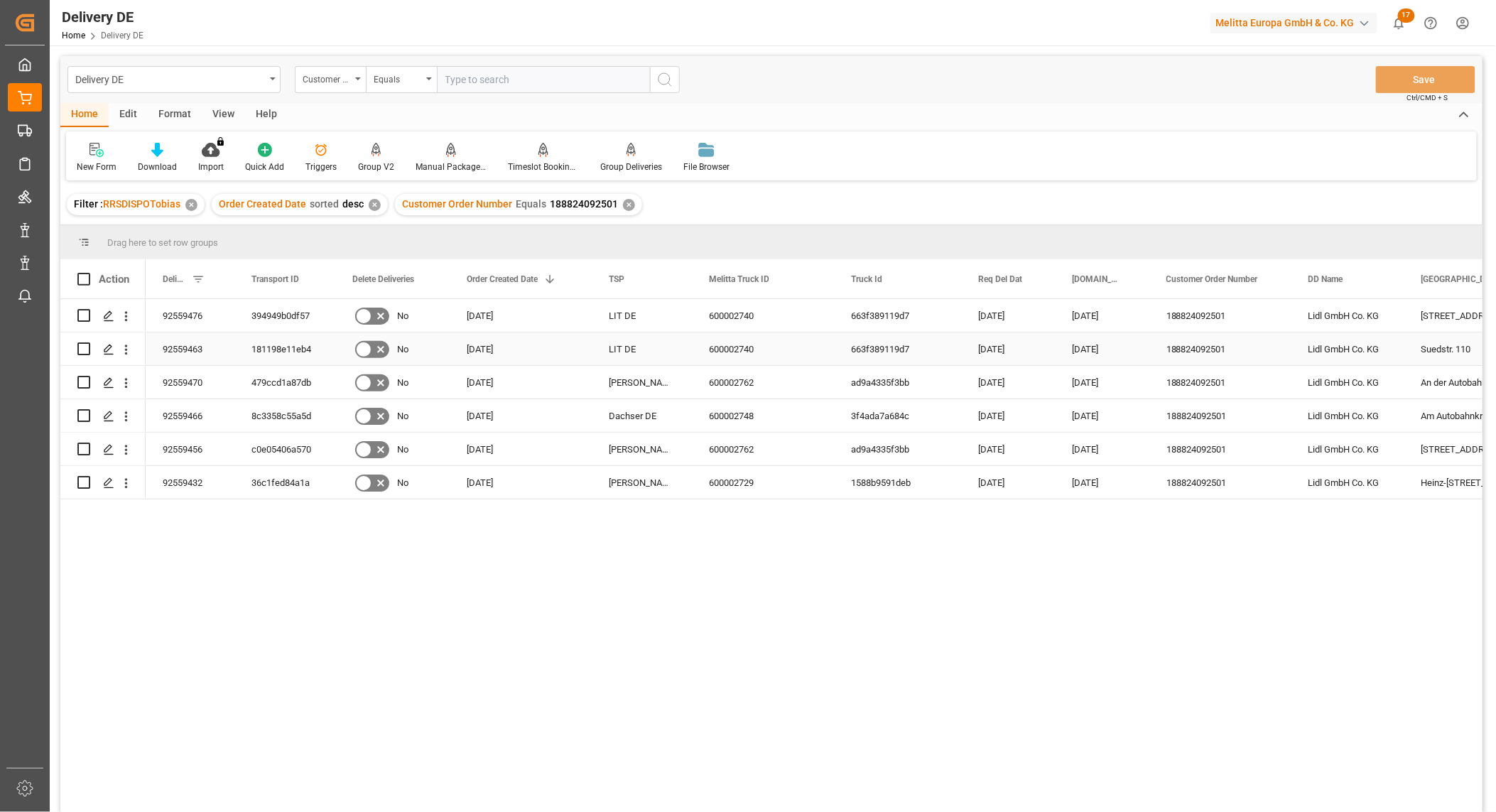
click at [192, 344] on div "92559463" at bounding box center [189, 349] width 89 height 33
click at [464, 76] on input "text" at bounding box center [543, 79] width 213 height 27
click at [459, 81] on input "text" at bounding box center [543, 79] width 213 height 27
type input "188825092501"
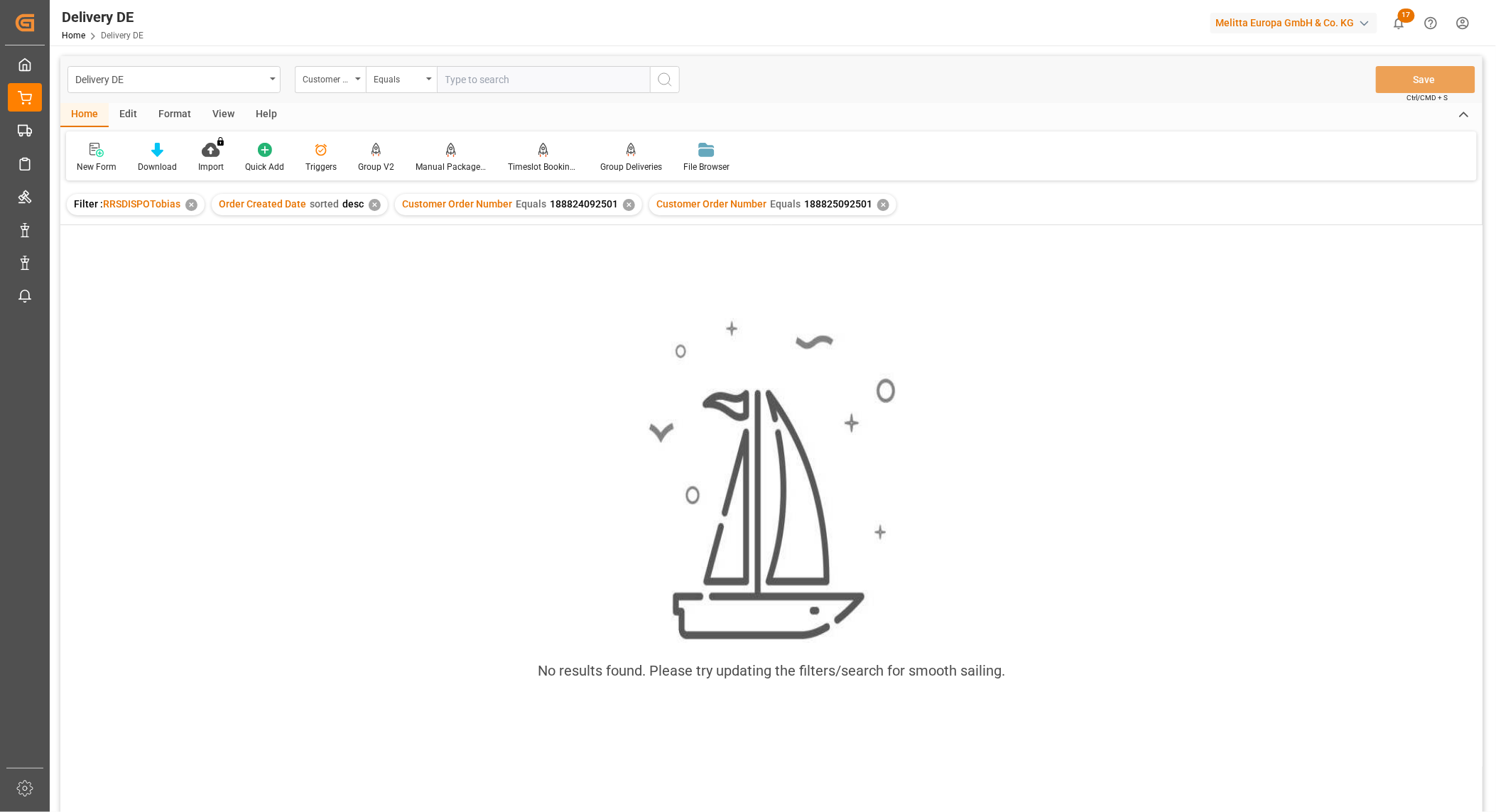
click at [623, 203] on div "✕" at bounding box center [628, 205] width 12 height 12
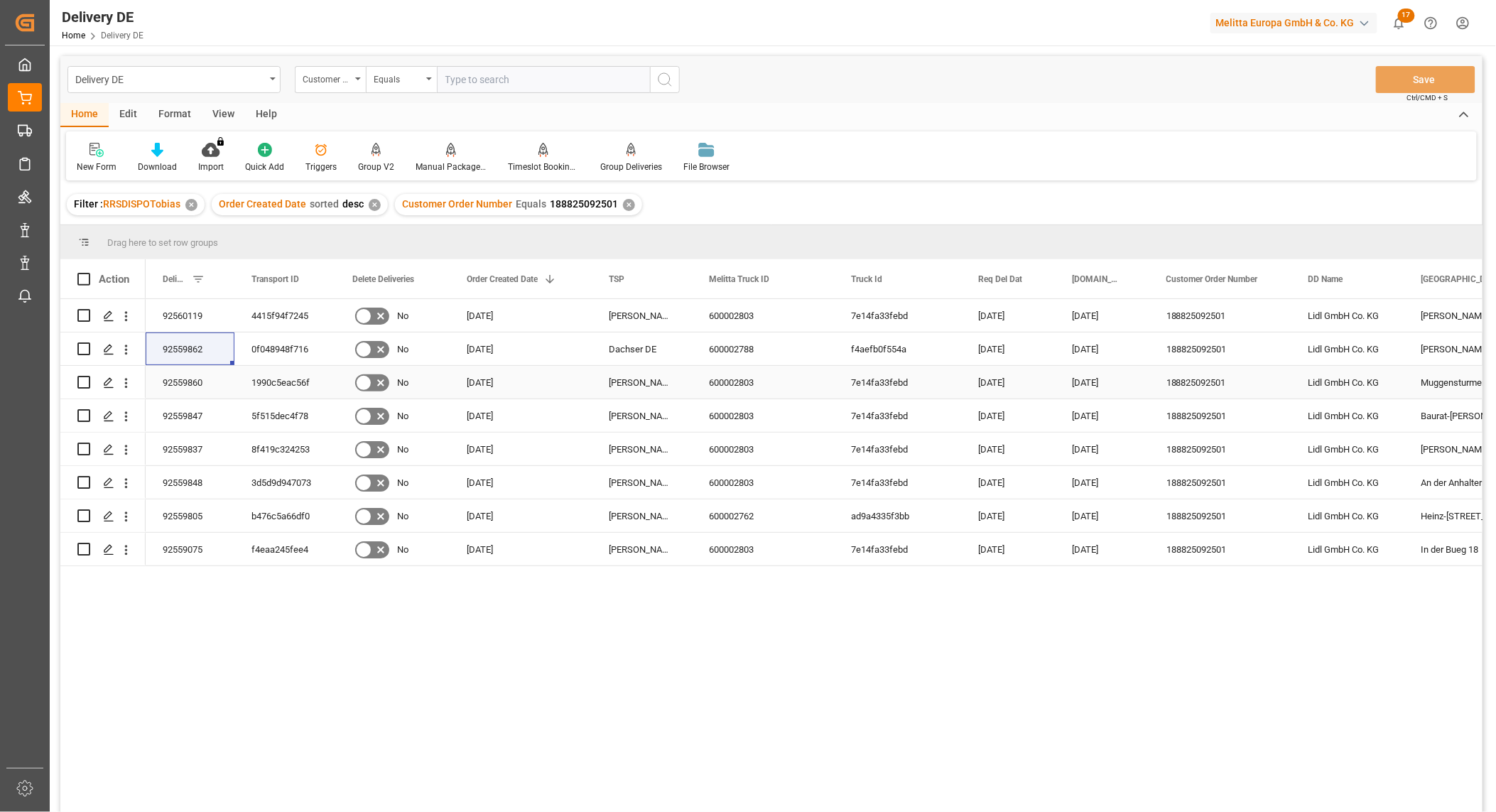
click at [294, 381] on div "1990c5eac56f" at bounding box center [284, 383] width 100 height 33
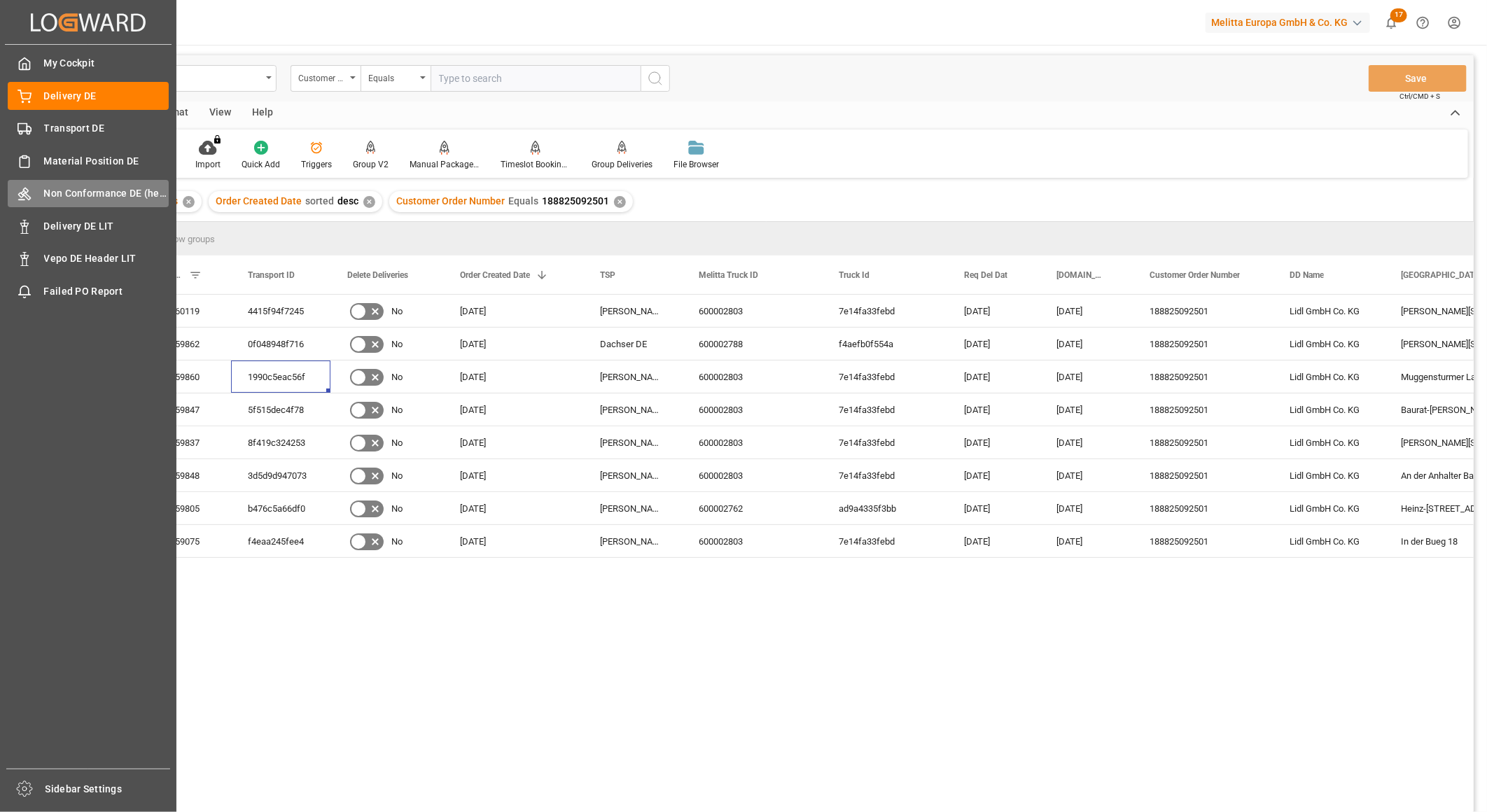
click at [74, 192] on span "Non Conformance DE (header)" at bounding box center [106, 194] width 125 height 15
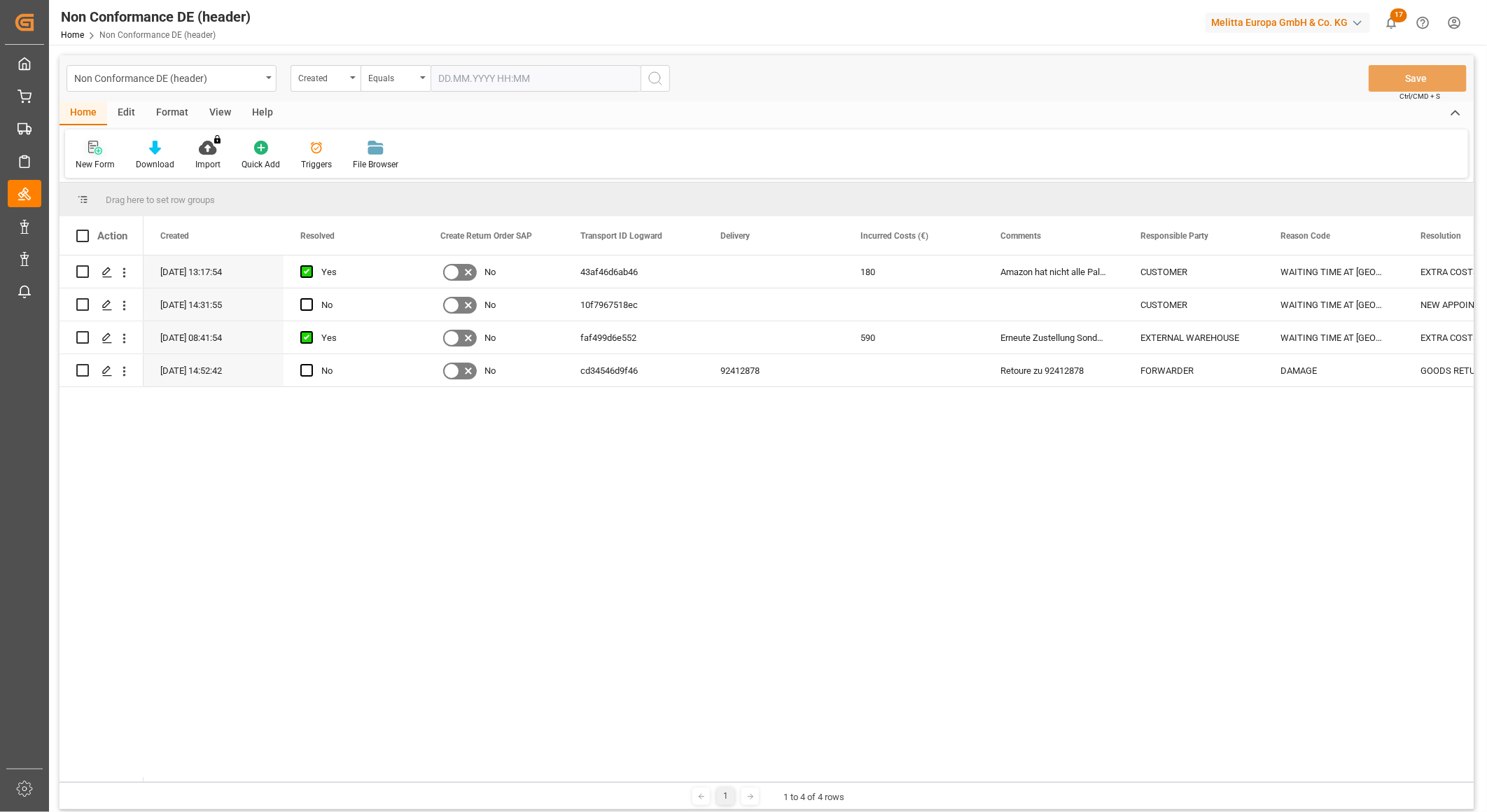
click at [94, 148] on icon at bounding box center [98, 151] width 8 height 8
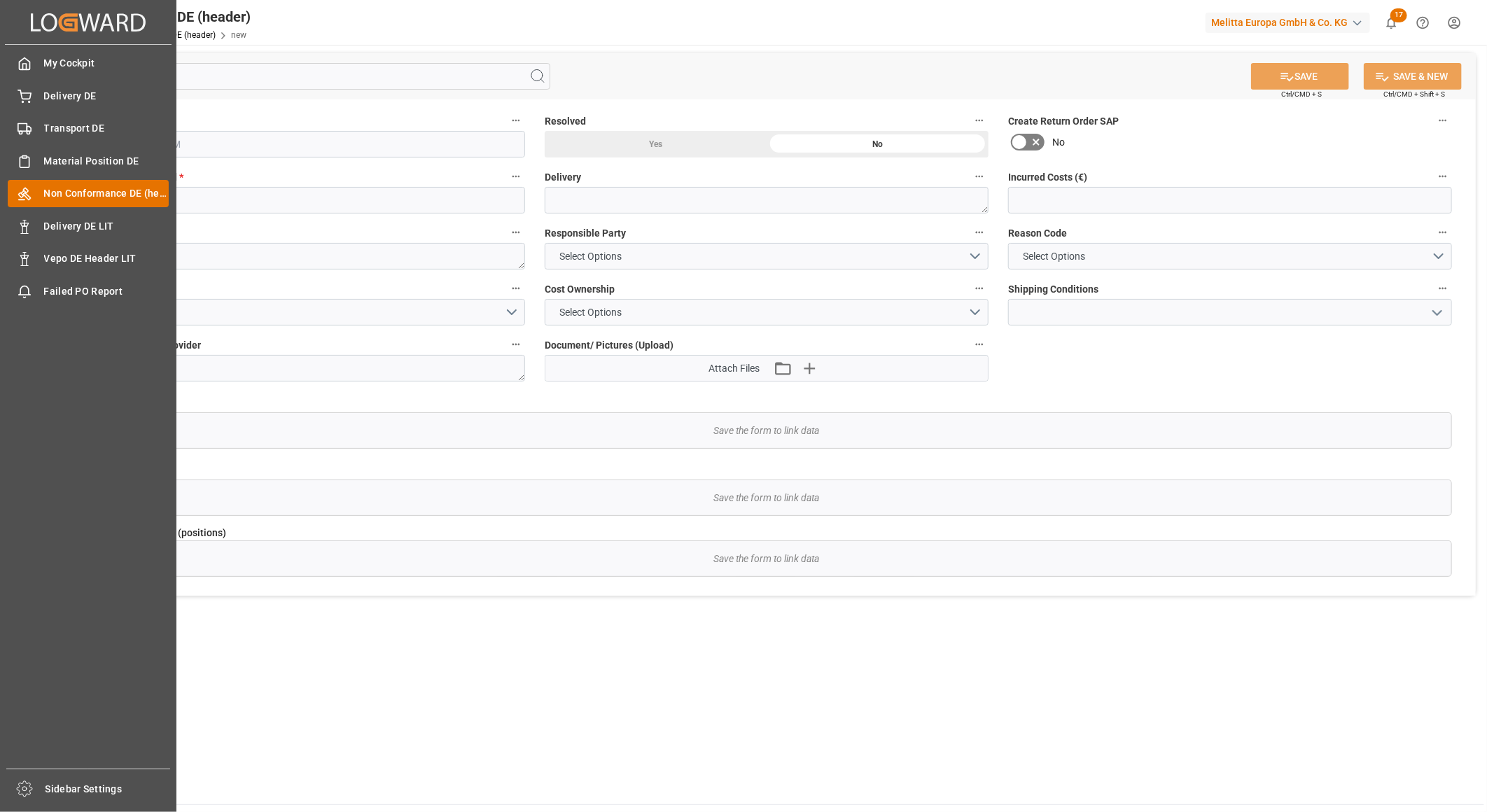
click at [55, 184] on div "Non Conformance DE (header) Non Conformance DE (header)" at bounding box center [88, 193] width 161 height 27
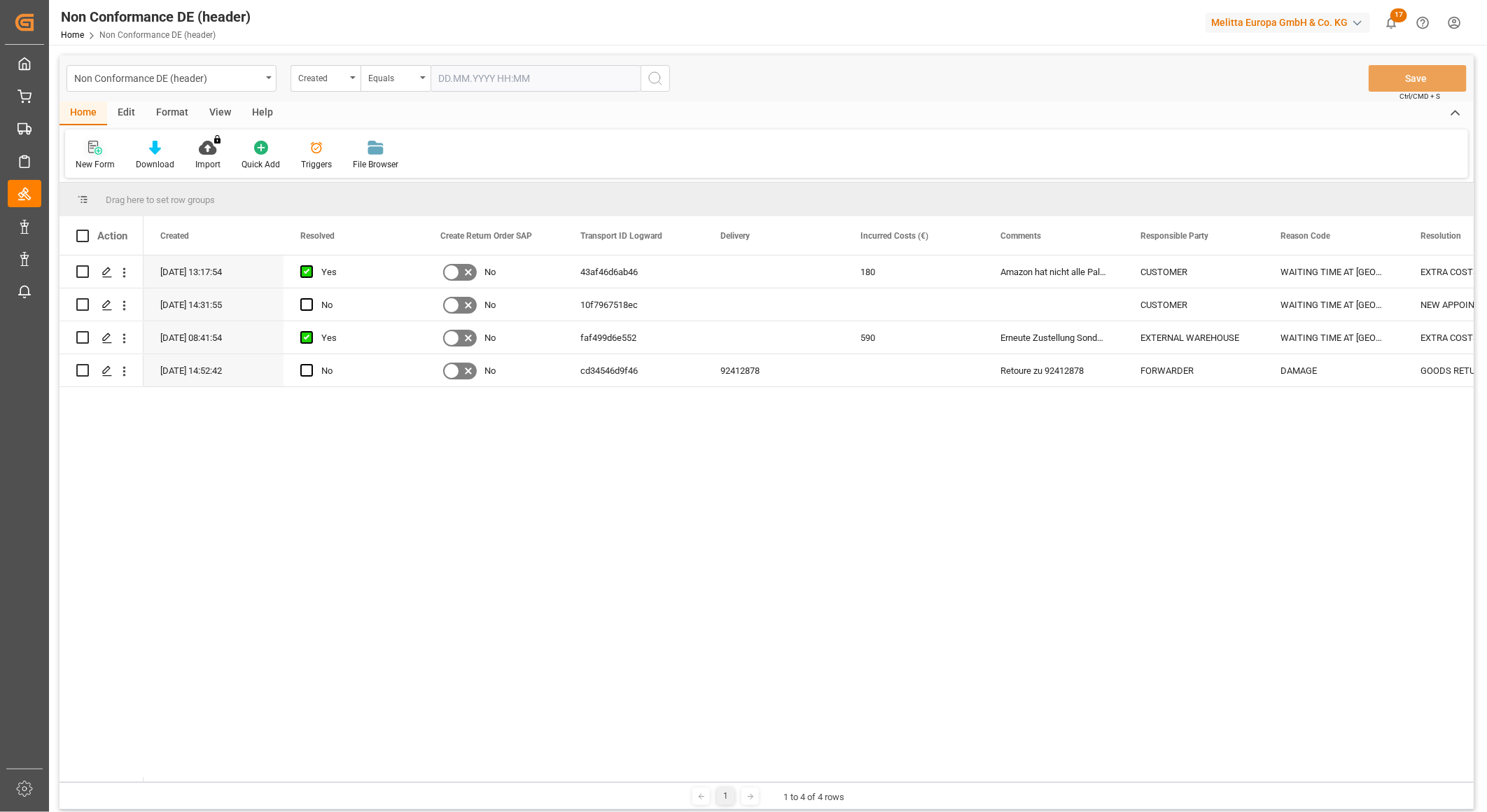
click at [91, 148] on icon at bounding box center [93, 146] width 9 height 12
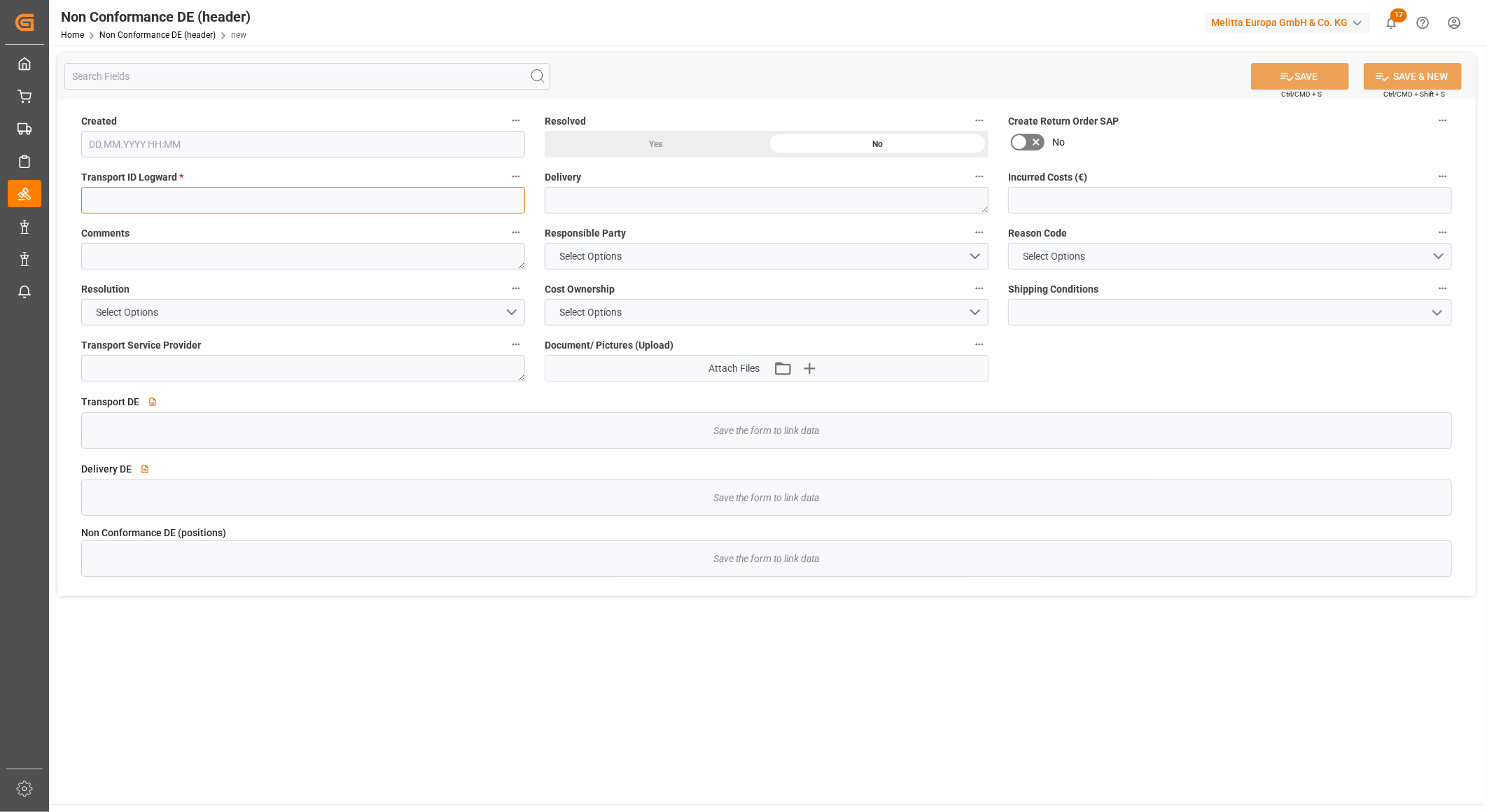
click at [129, 193] on input at bounding box center [302, 200] width 444 height 26
paste input "630bf683e662**"
click at [197, 202] on input "630bf683e662**" at bounding box center [302, 200] width 444 height 26
type input "630bf683e662"
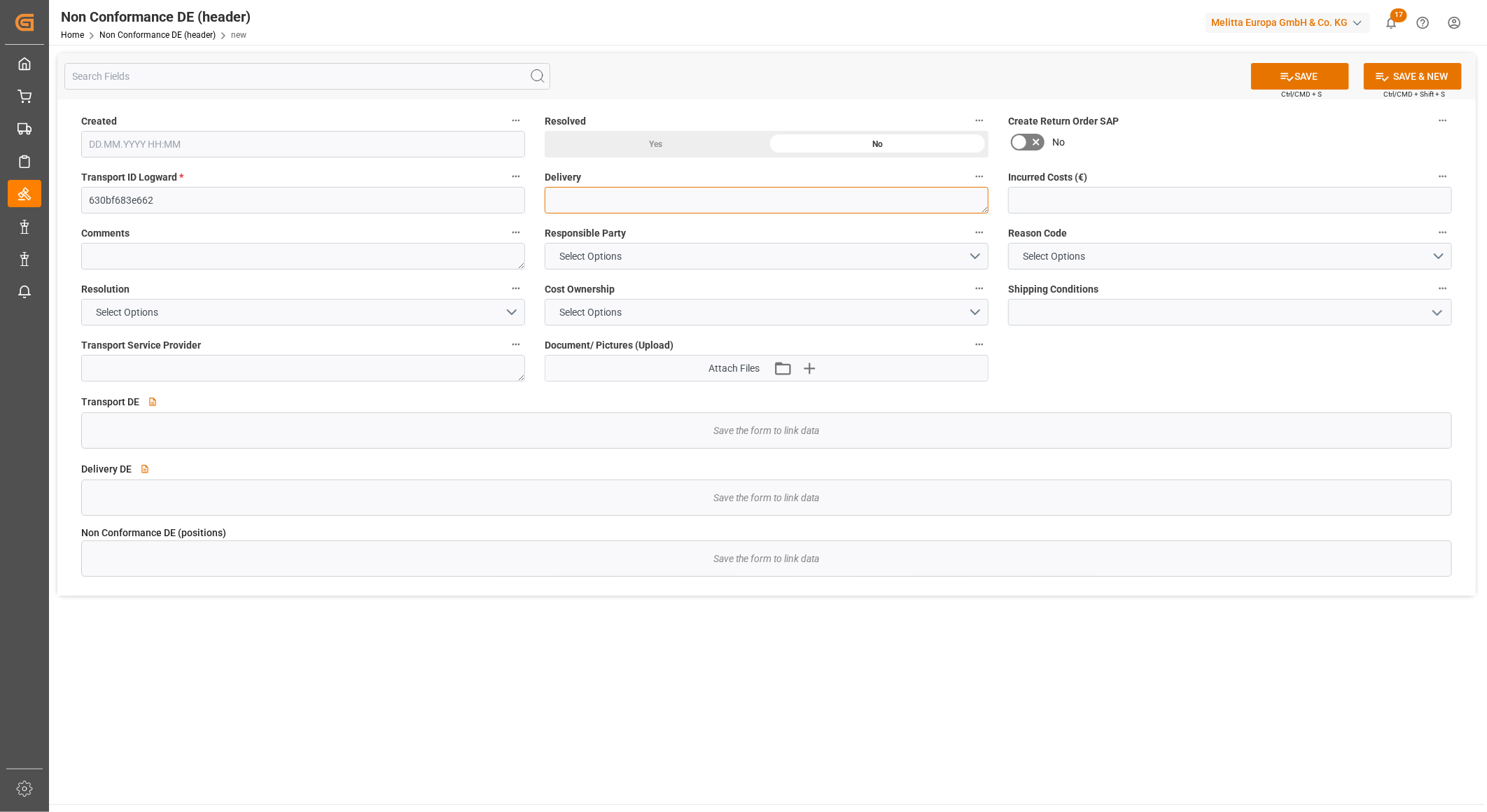
click at [597, 200] on textarea at bounding box center [766, 200] width 444 height 26
click at [1064, 201] on input "text" at bounding box center [1230, 200] width 444 height 26
type input "805"
click at [679, 257] on button "Select Options" at bounding box center [766, 256] width 444 height 26
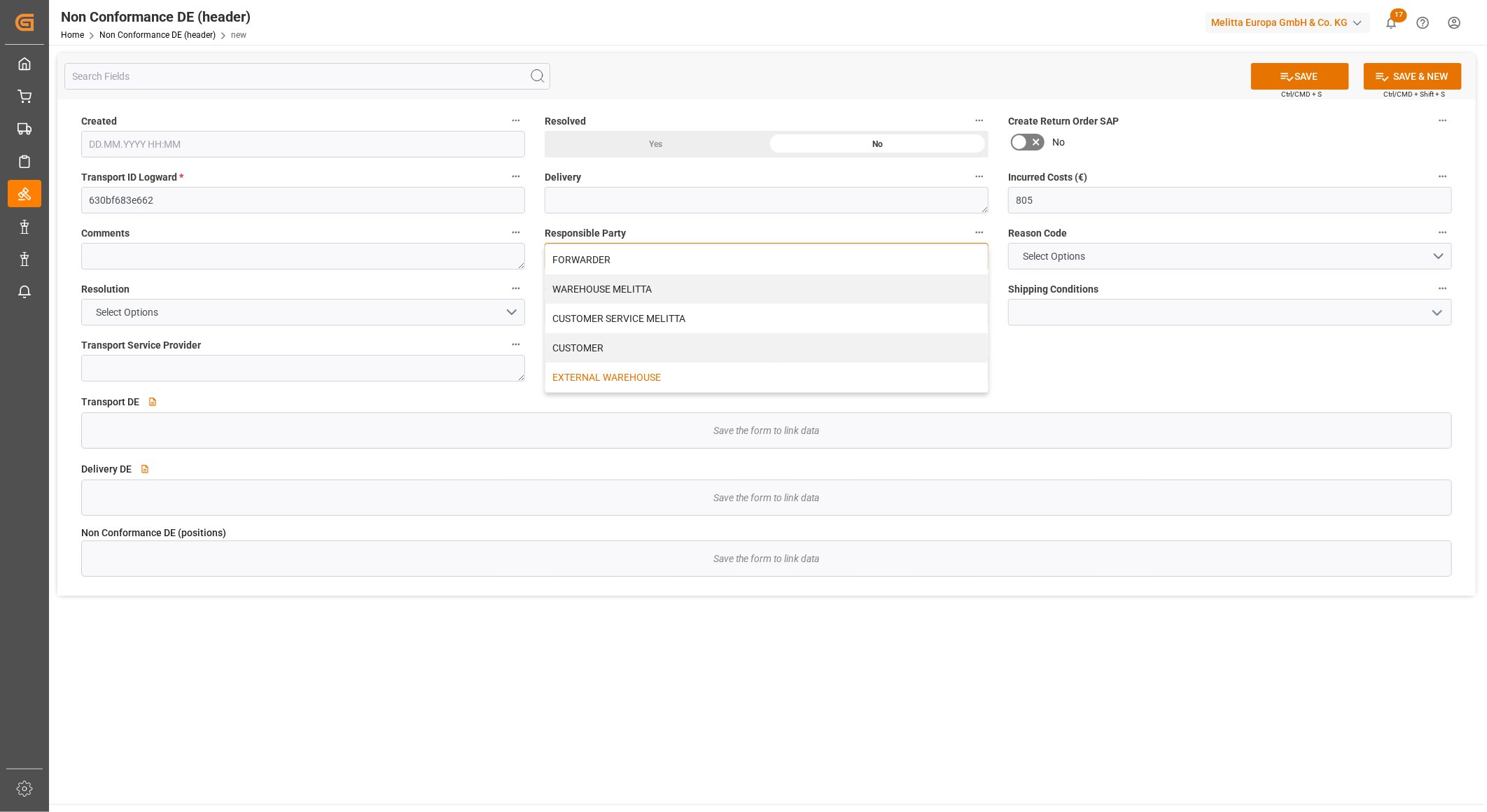
click at [632, 376] on div "EXTERNAL WAREHOUSE" at bounding box center [766, 377] width 442 height 29
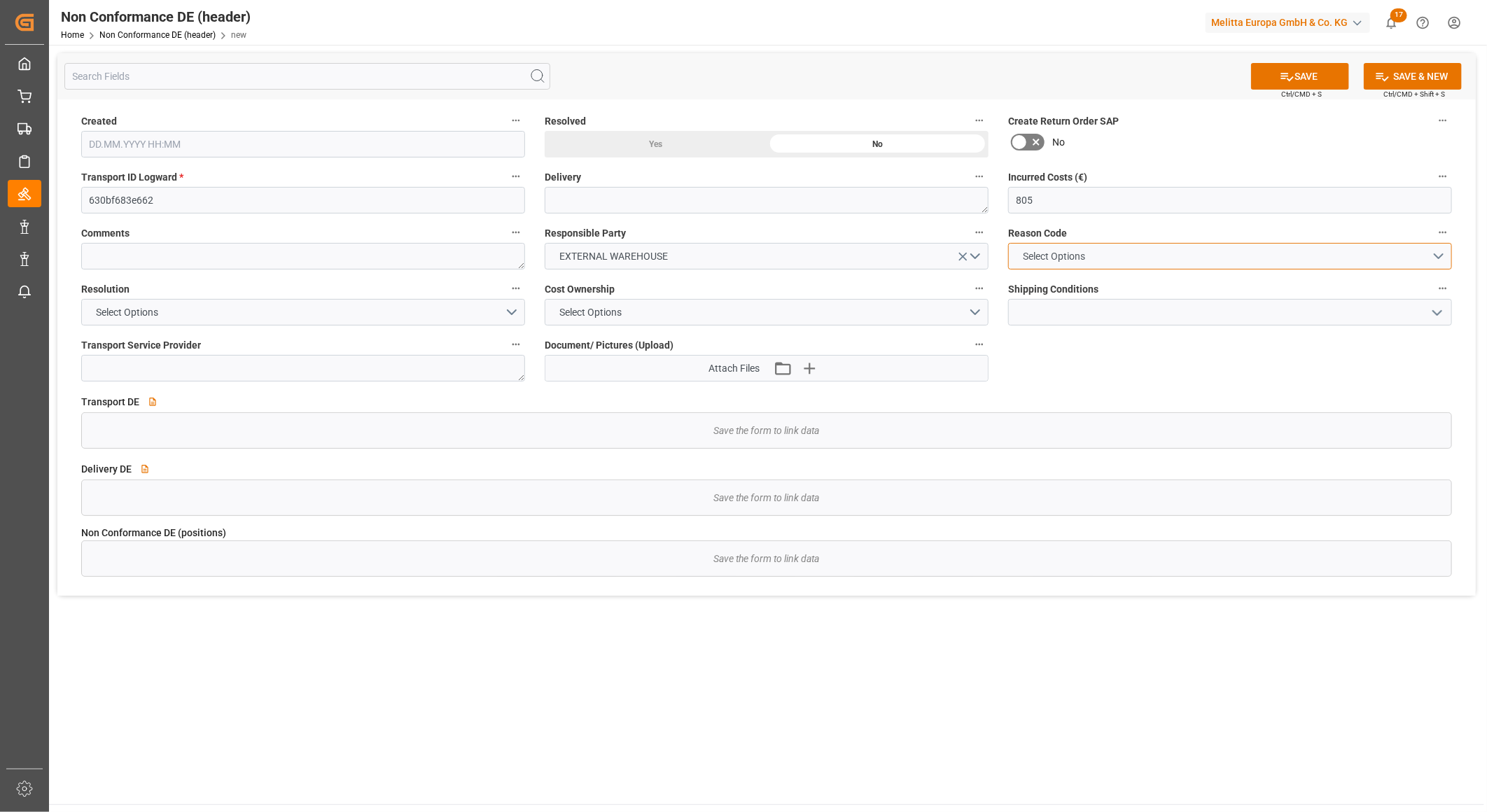
click at [1064, 254] on span "Select Options" at bounding box center [1054, 256] width 76 height 15
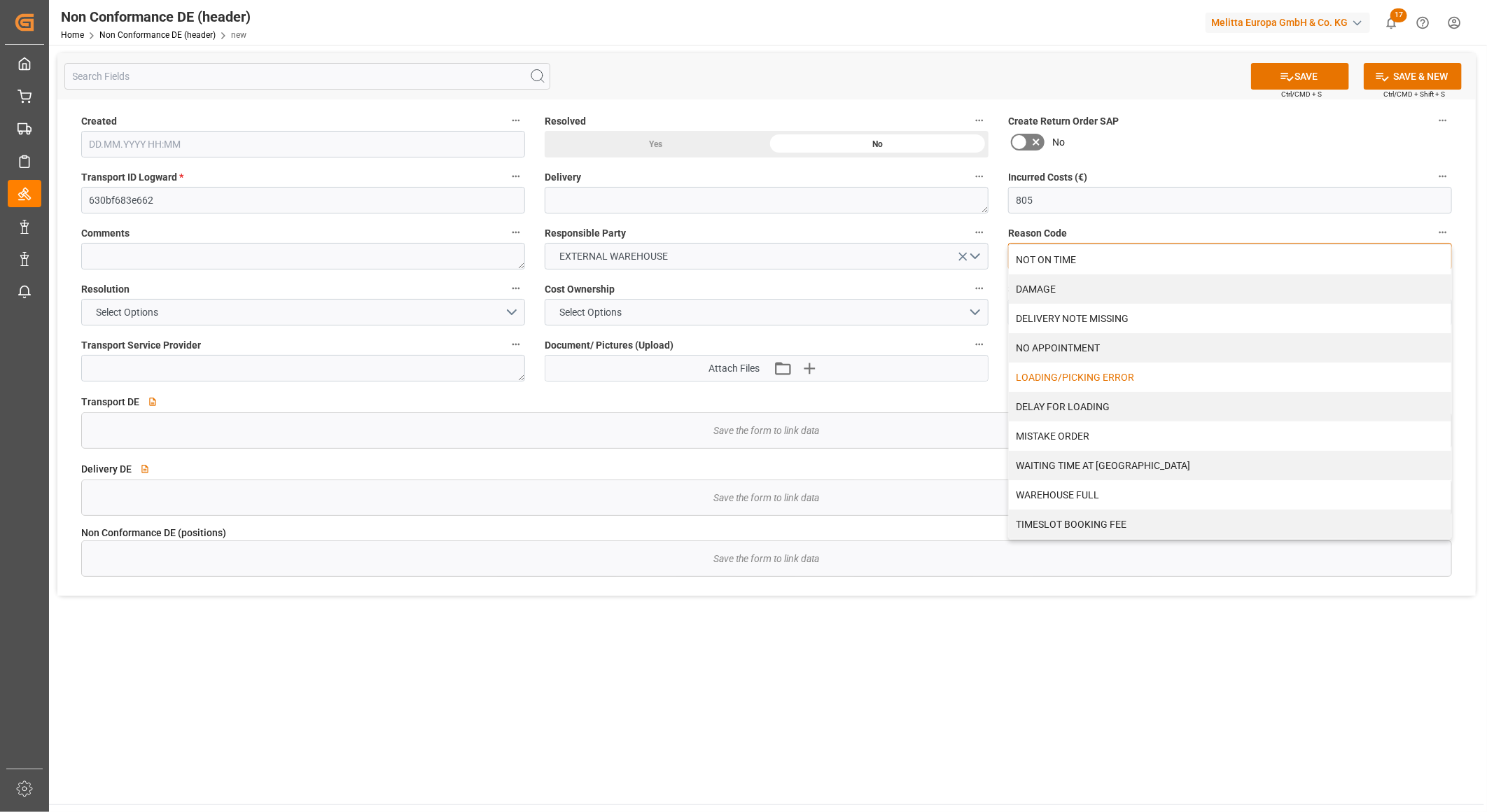
click at [1054, 375] on div "LOADING/PICKING ERROR" at bounding box center [1229, 377] width 442 height 29
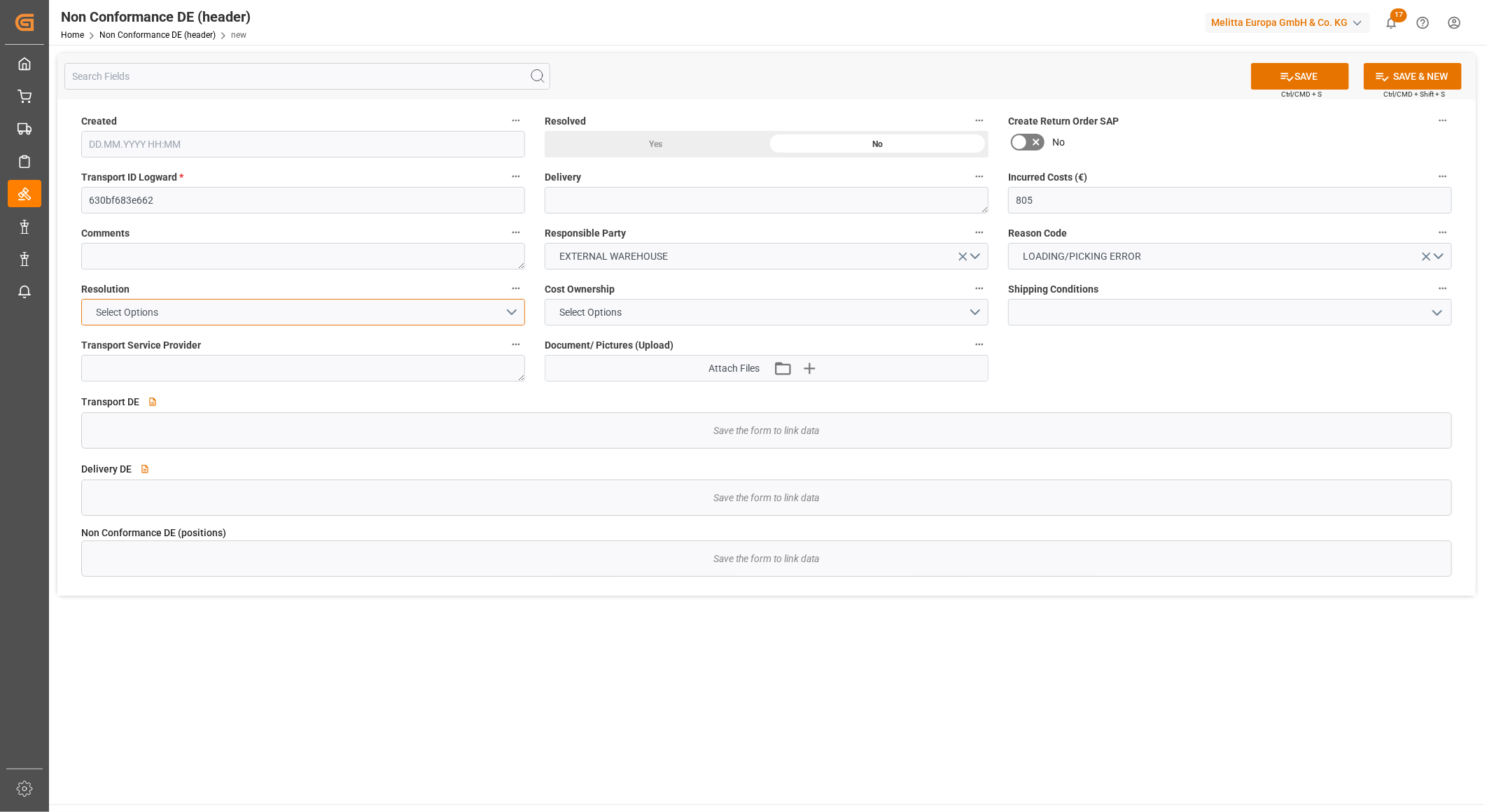
click at [278, 311] on button "Select Options" at bounding box center [302, 312] width 444 height 26
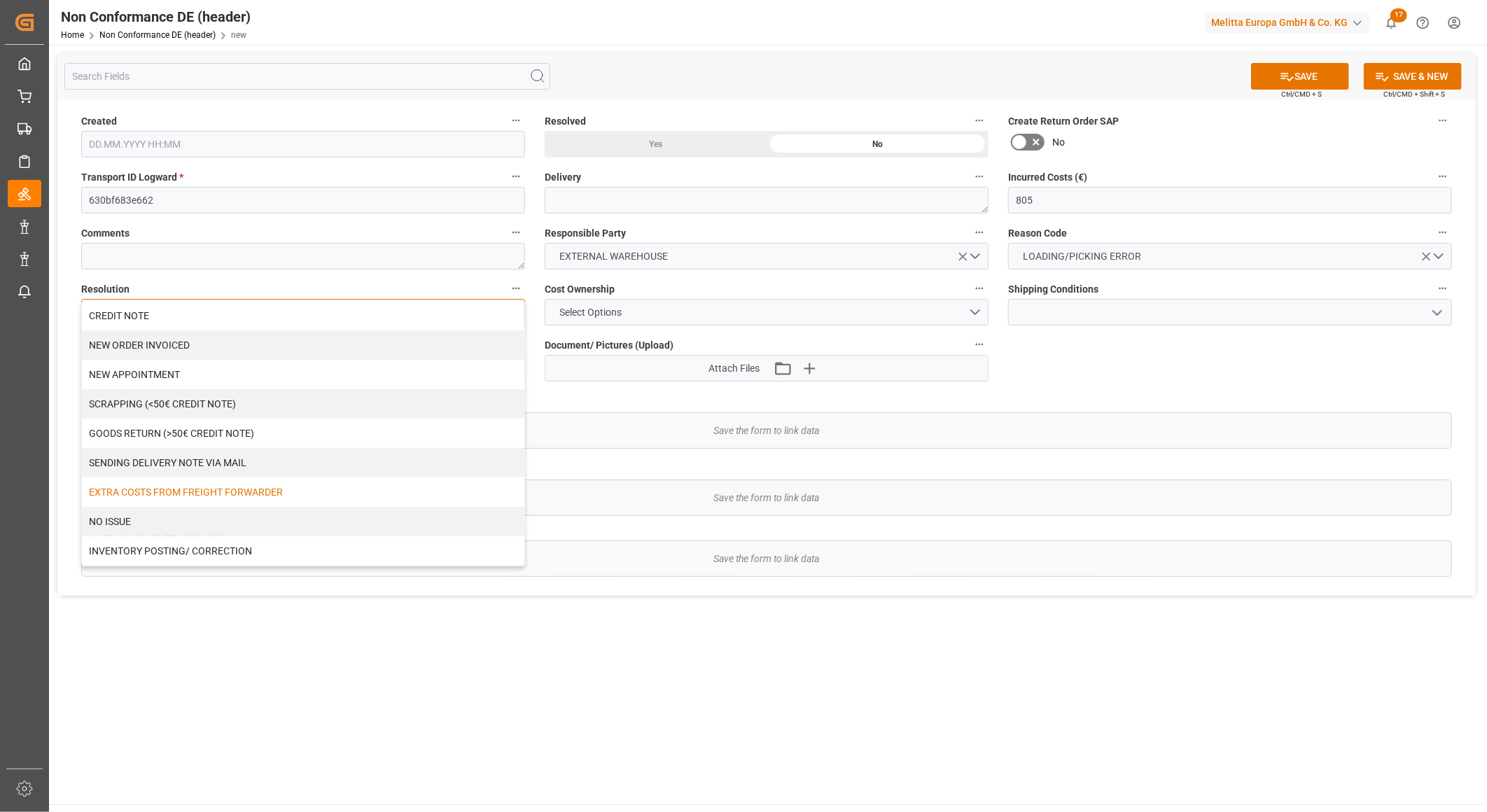
click at [181, 487] on div "EXTRA COSTS FROM FREIGHT FORWARDER" at bounding box center [302, 492] width 442 height 29
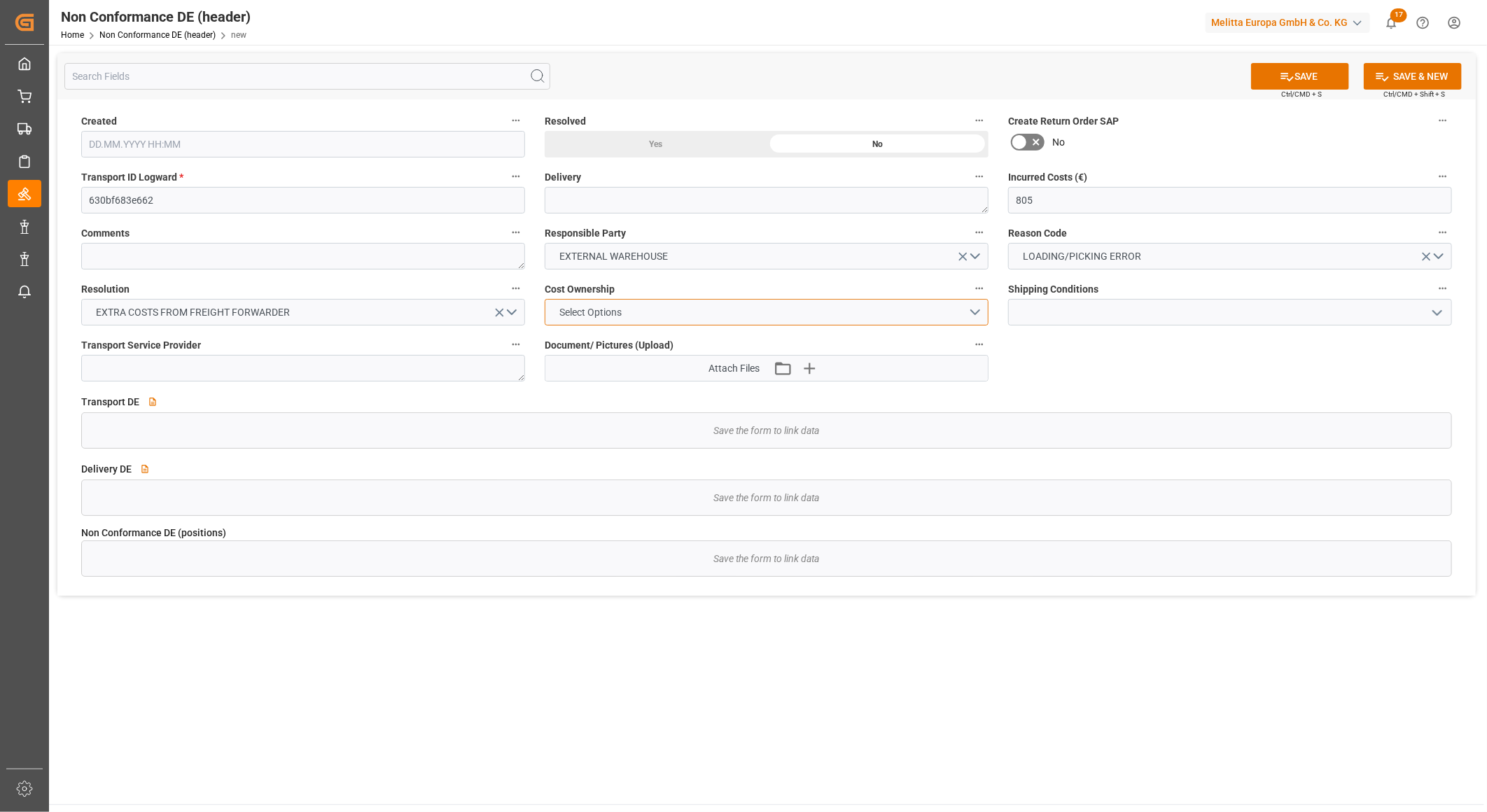
click at [633, 310] on button "Select Options" at bounding box center [766, 312] width 444 height 26
click at [567, 341] on div "MELITTA" at bounding box center [766, 345] width 442 height 29
click at [435, 366] on textarea at bounding box center [302, 368] width 444 height 26
click at [809, 366] on icon "button" at bounding box center [809, 368] width 13 height 13
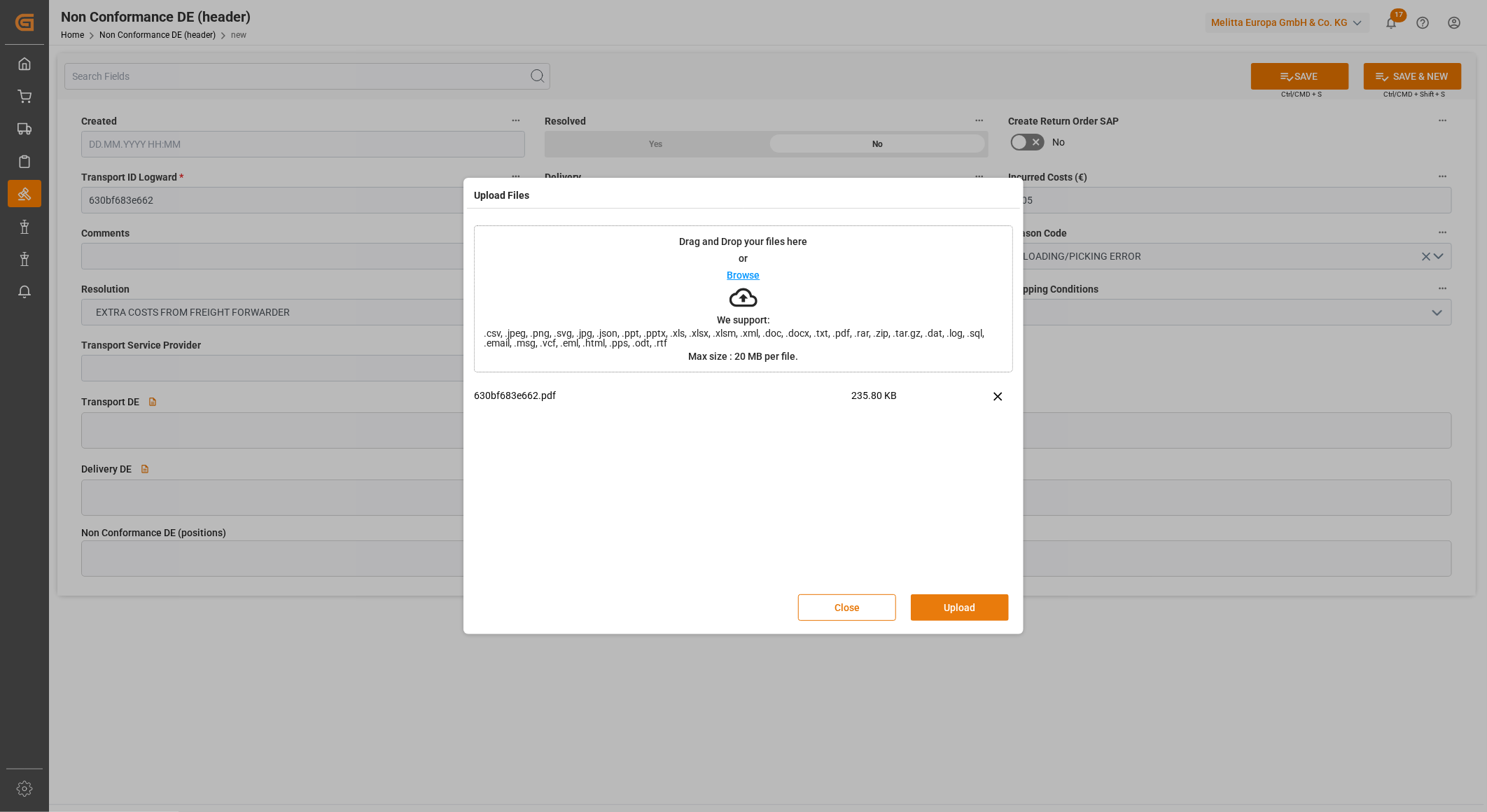
click at [941, 604] on button "Upload" at bounding box center [959, 608] width 98 height 26
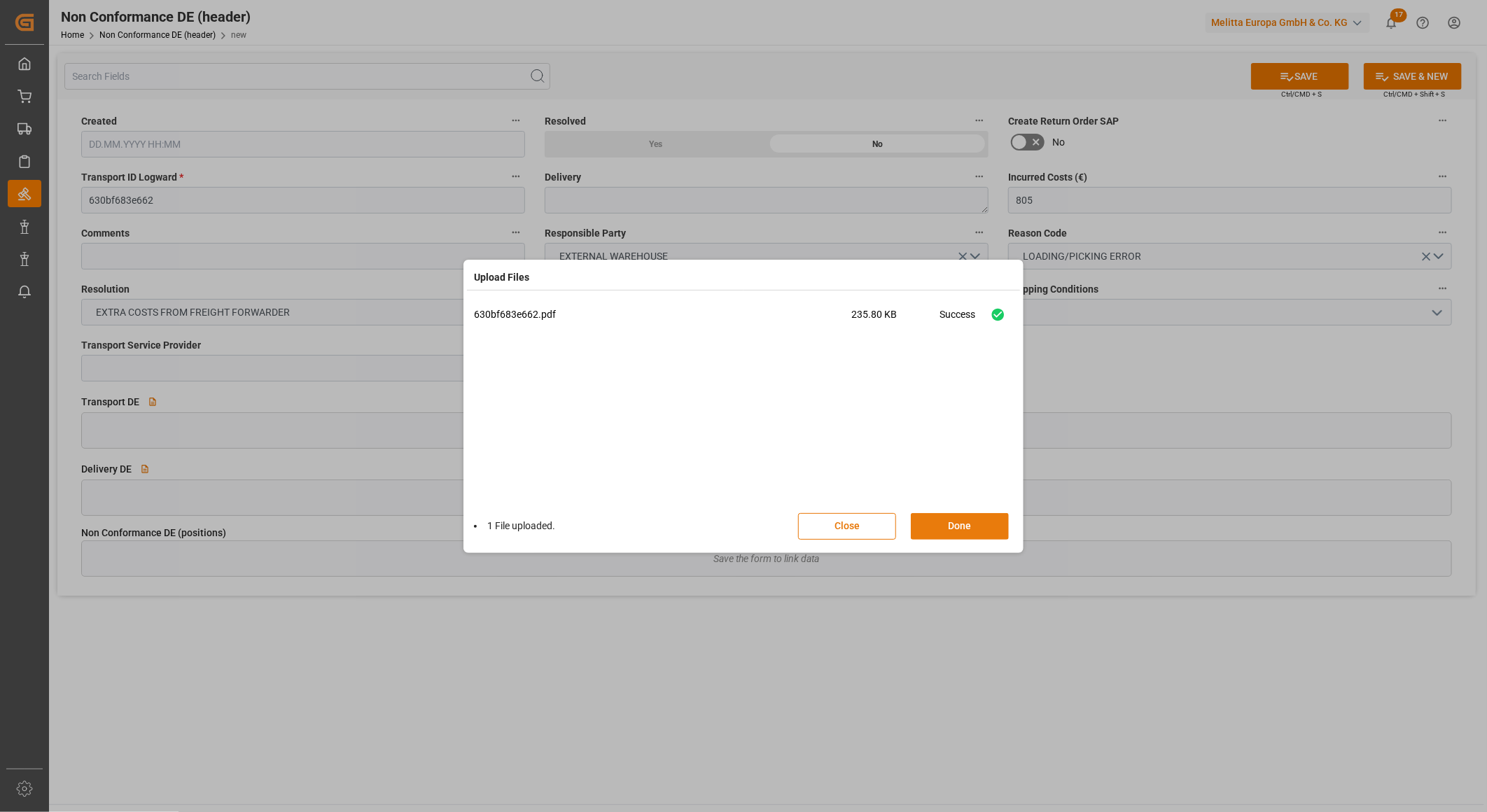
click at [968, 524] on button "Done" at bounding box center [959, 527] width 98 height 26
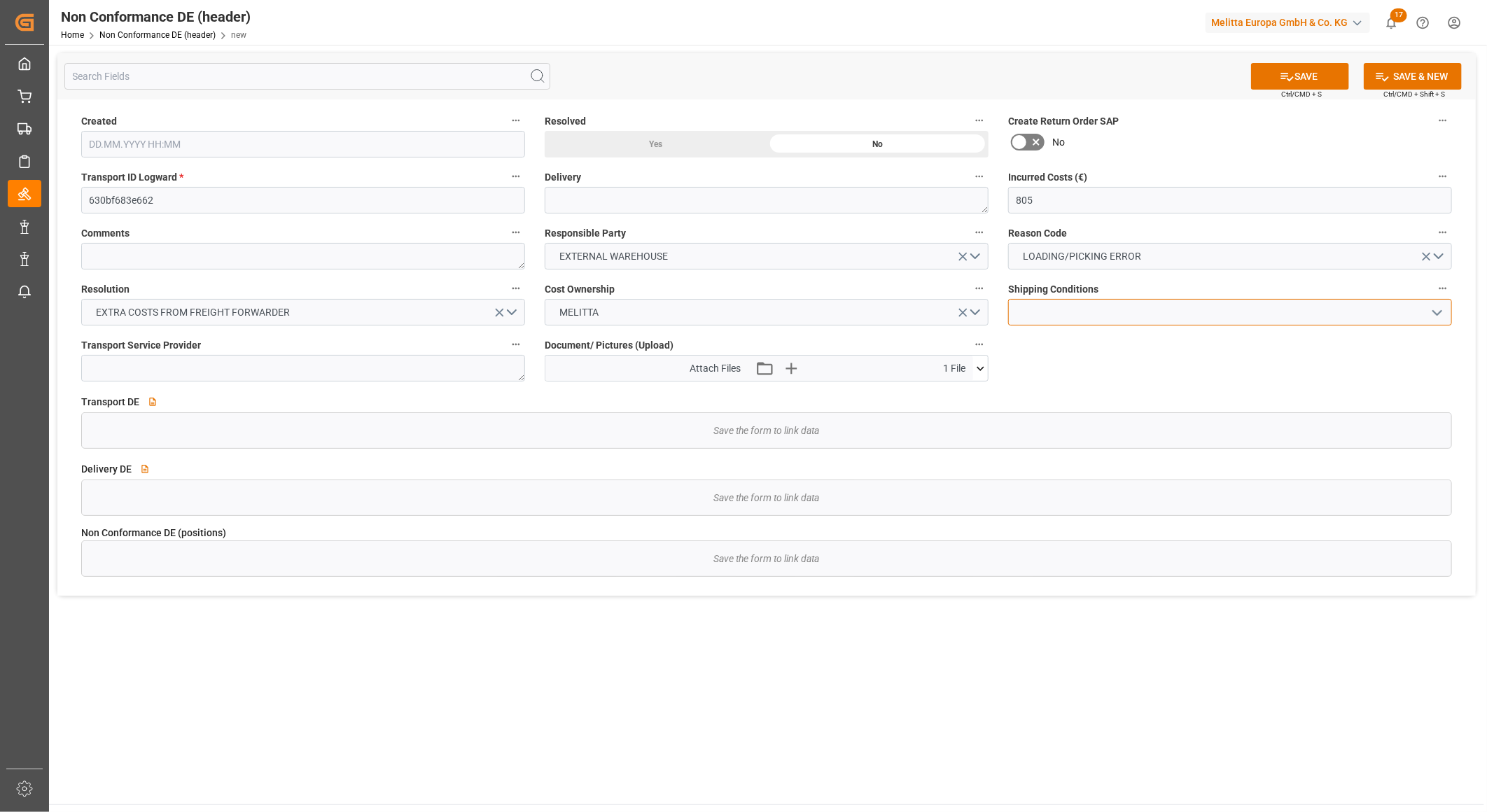
click at [1085, 319] on input at bounding box center [1230, 312] width 444 height 26
click at [1438, 311] on icon "open menu" at bounding box center [1437, 313] width 17 height 17
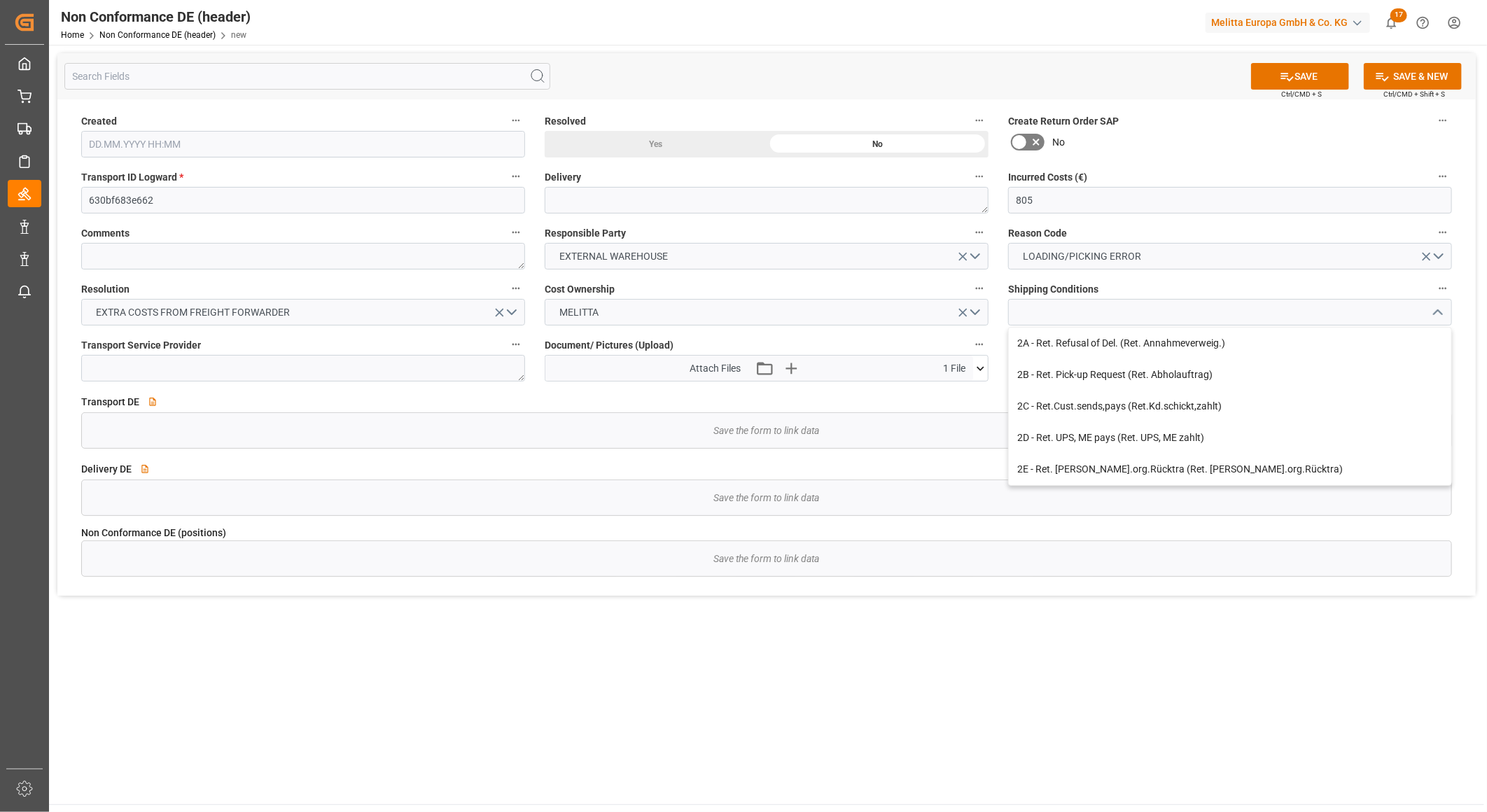
click at [1438, 311] on polyline "close menu" at bounding box center [1437, 313] width 8 height 4
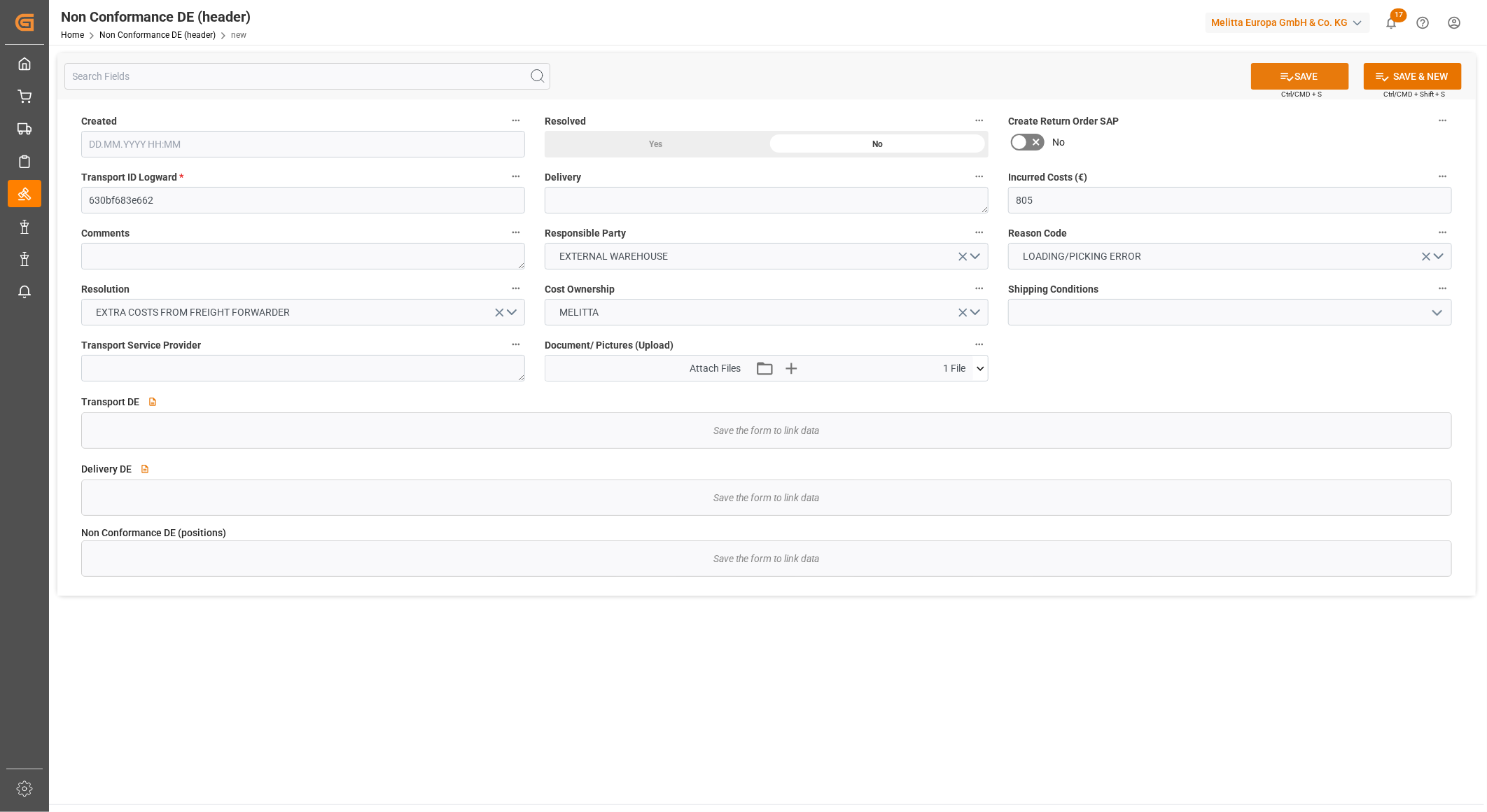
click at [1298, 71] on button "SAVE" at bounding box center [1299, 76] width 98 height 26
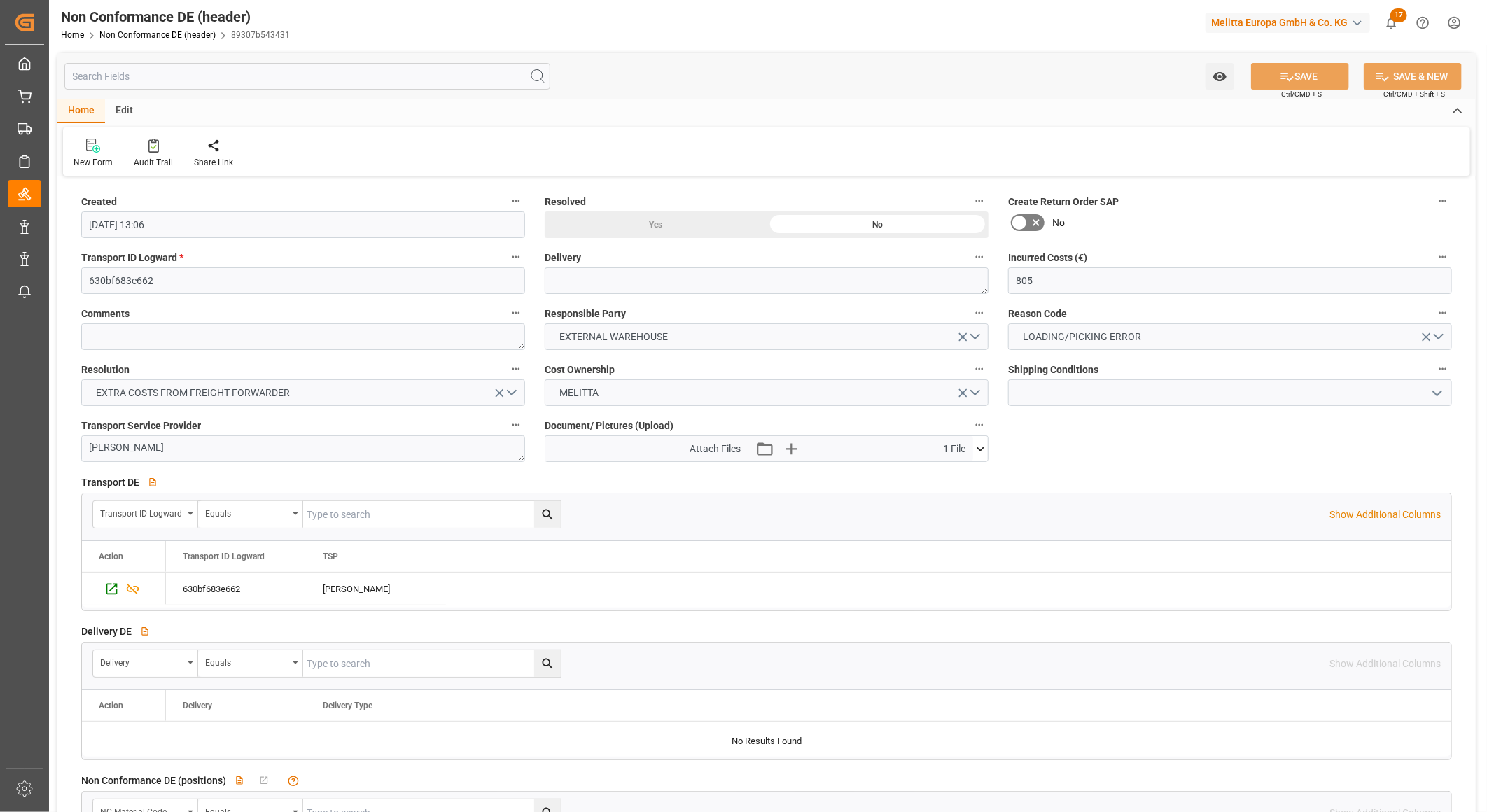
click at [668, 224] on div "Yes" at bounding box center [655, 224] width 221 height 26
click at [878, 226] on div "No" at bounding box center [876, 224] width 221 height 26
click at [656, 228] on div "Yes" at bounding box center [655, 224] width 221 height 26
click at [1312, 69] on button "SAVE" at bounding box center [1299, 76] width 98 height 26
click at [985, 99] on div "Watch Option SAVE Ctrl/CMD + S SAVE & NEW Ctrl/CMD + Shift + S" at bounding box center [766, 75] width 1418 height 46
